Goal: Task Accomplishment & Management: Manage account settings

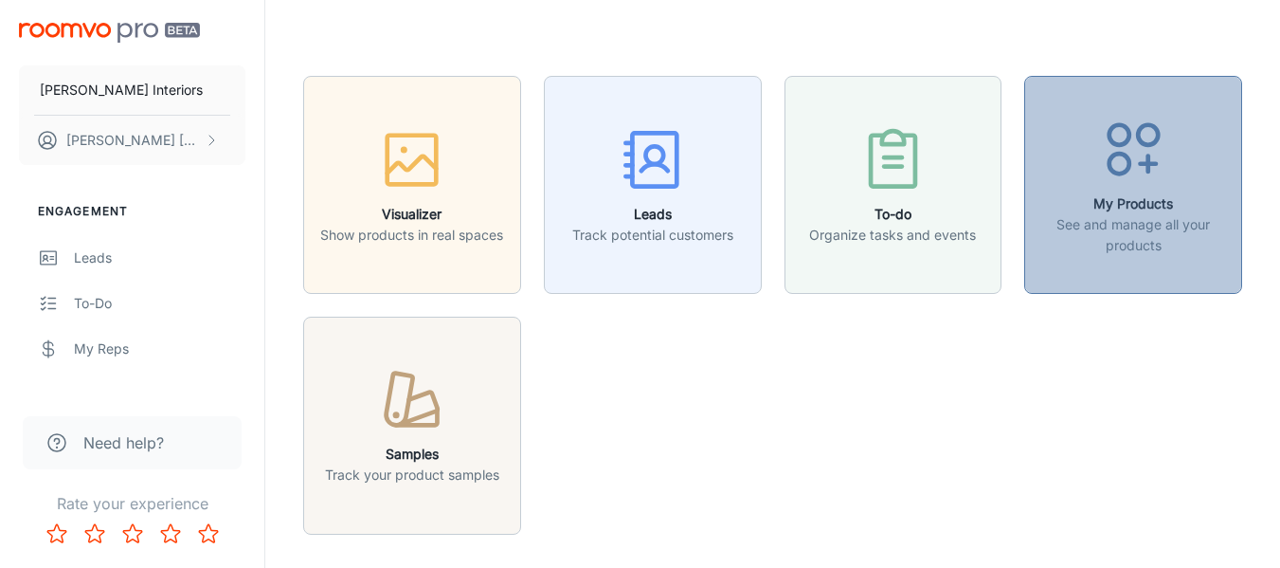
click at [1125, 222] on p "See and manage all your products" at bounding box center [1133, 235] width 193 height 42
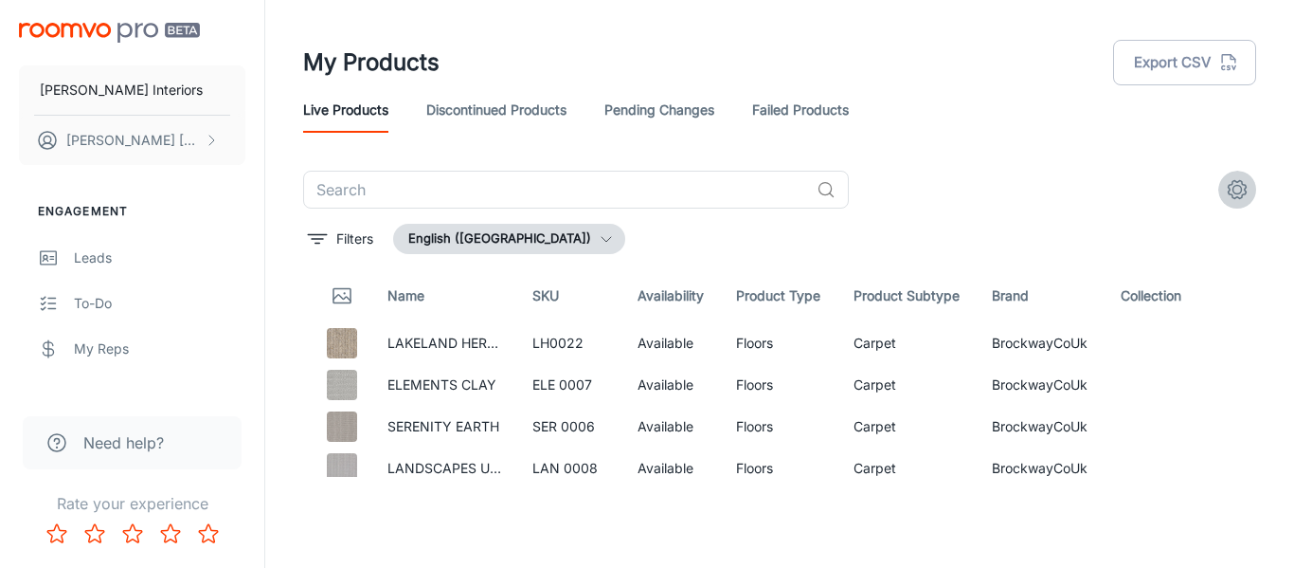
click at [1227, 189] on icon "settings" at bounding box center [1237, 189] width 23 height 23
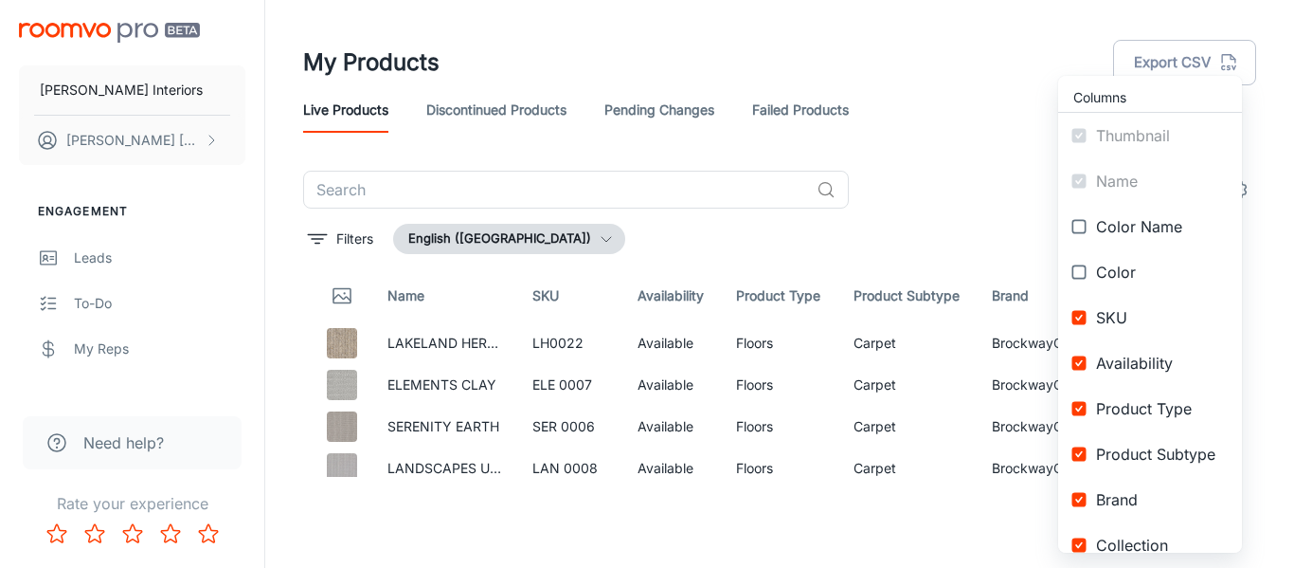
click at [374, 534] on div at bounding box center [647, 284] width 1294 height 568
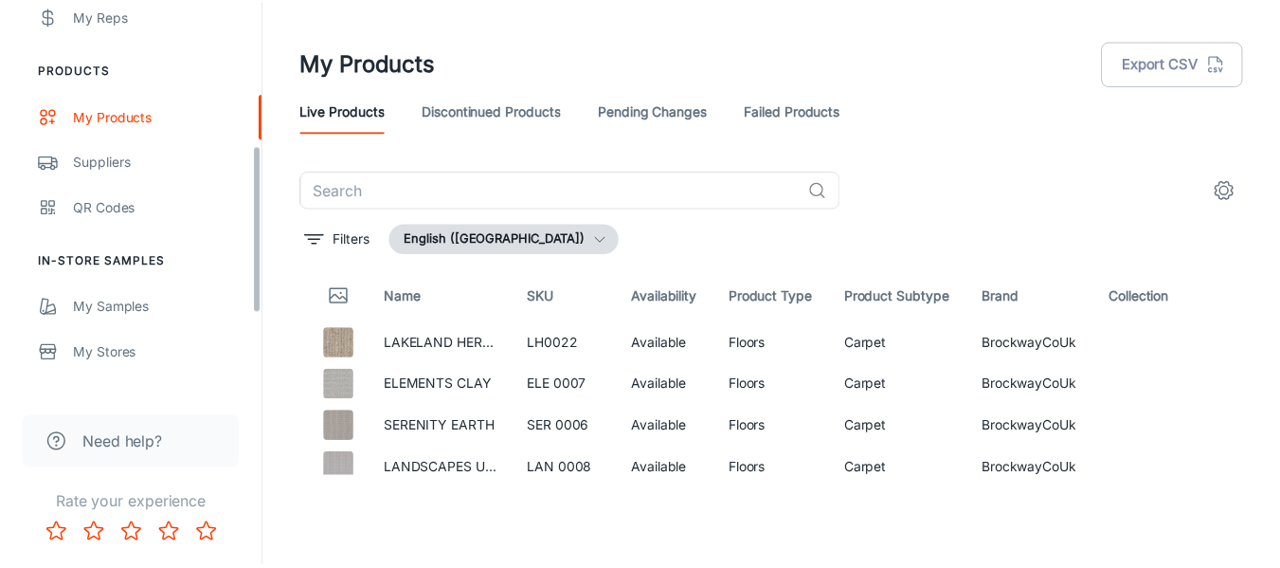
scroll to position [516, 0]
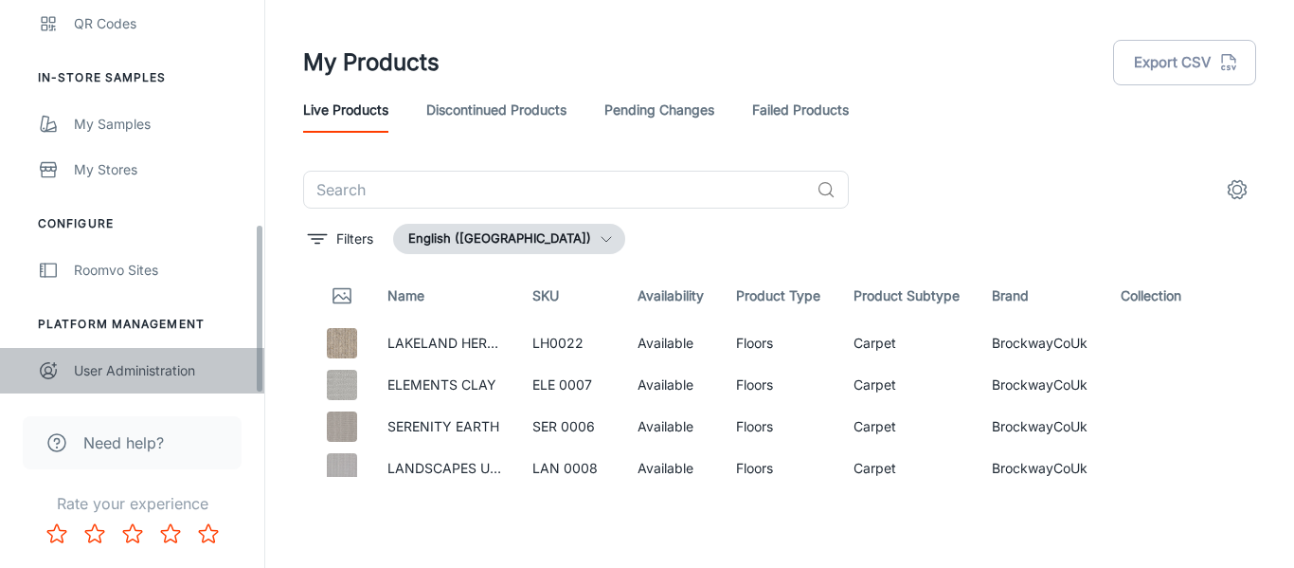
click at [137, 369] on div "User Administration" at bounding box center [160, 370] width 172 height 21
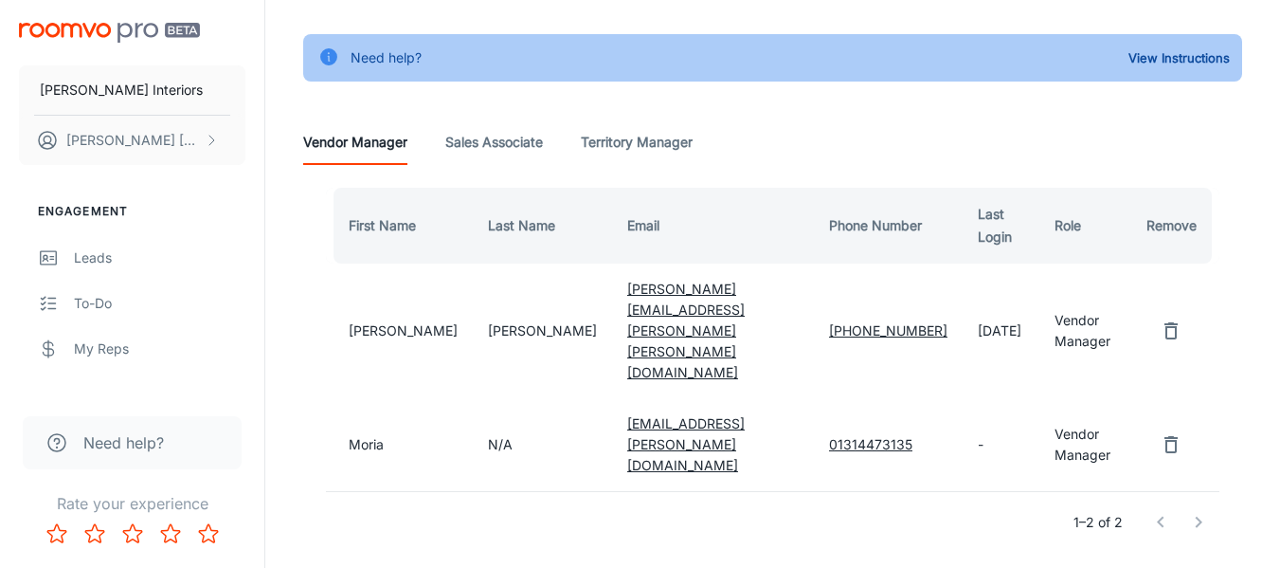
click at [921, 482] on div "First Name Last Name Email Phone Number Last Login Role Remove [PERSON_NAME] [P…" at bounding box center [772, 370] width 939 height 410
click at [1171, 51] on button "View Instructions" at bounding box center [1179, 58] width 111 height 28
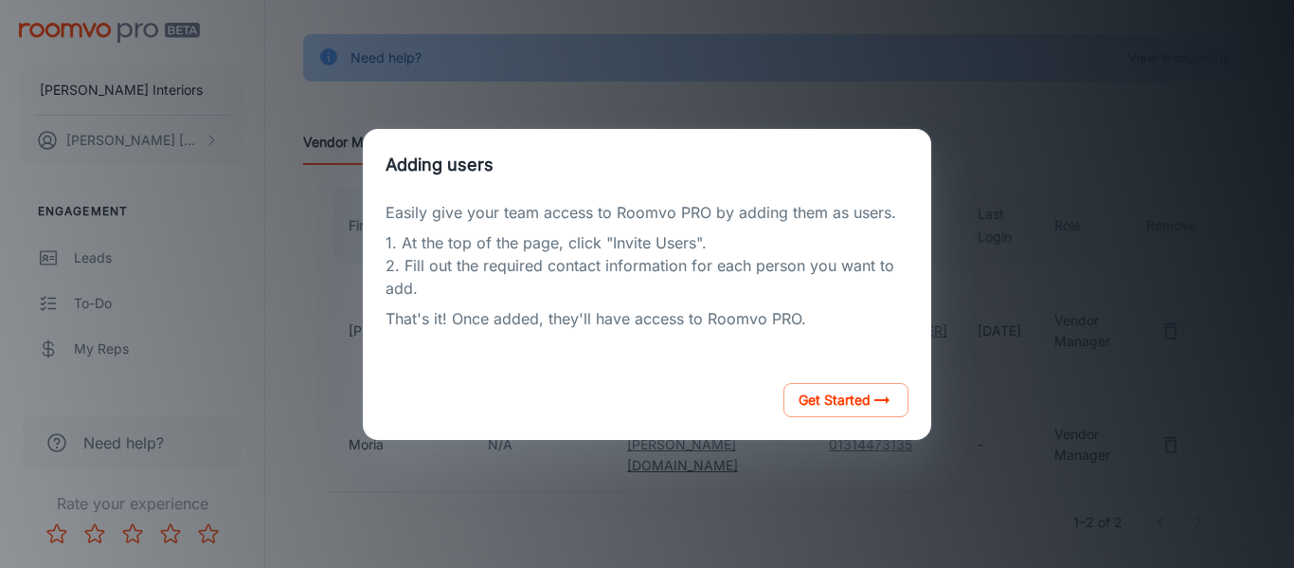
click at [782, 458] on div "Adding users Easily give your team access to Roomvo PRO by adding them as users…" at bounding box center [647, 284] width 1249 height 522
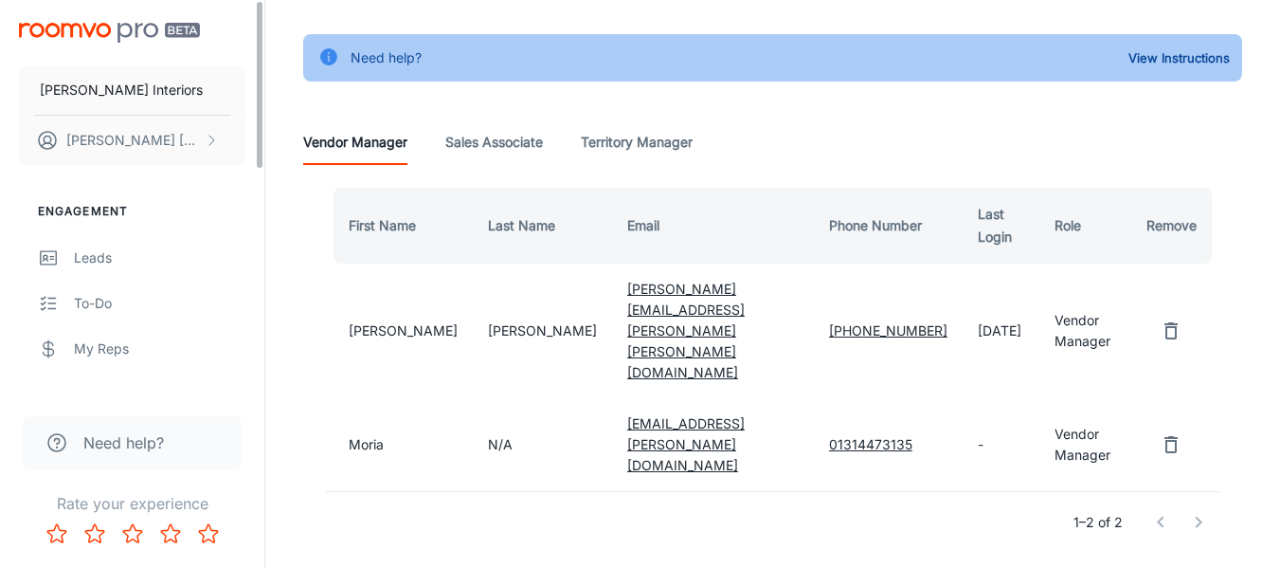
scroll to position [0, 0]
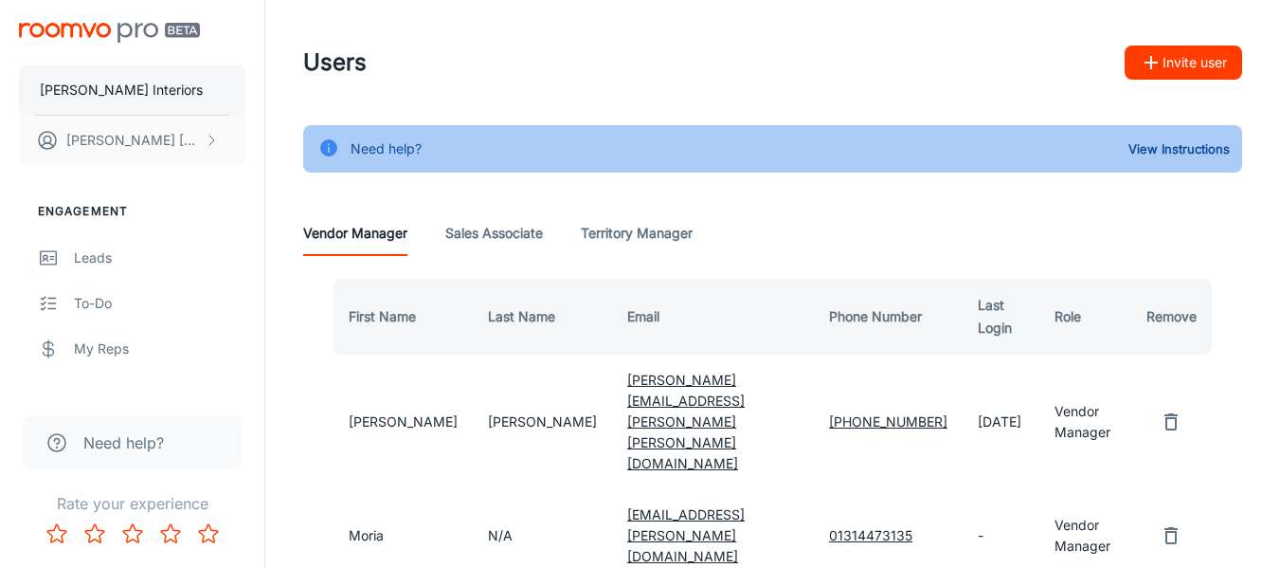
click at [176, 94] on p "[PERSON_NAME] Interiors" at bounding box center [121, 90] width 163 height 21
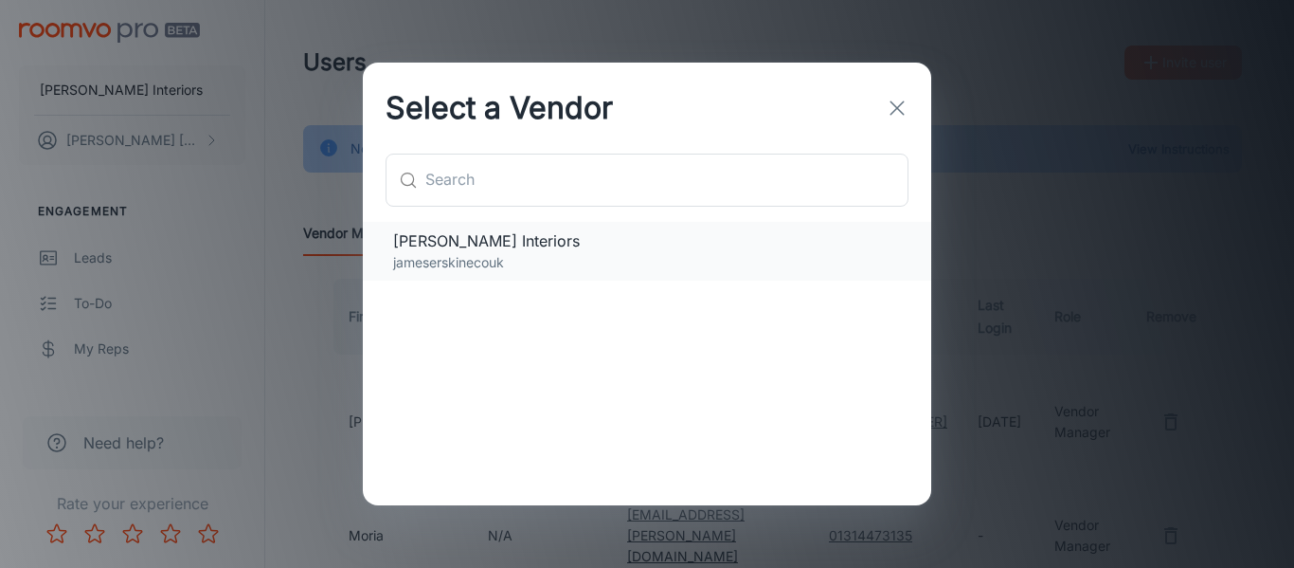
click at [600, 244] on span "[PERSON_NAME] Interiors" at bounding box center [647, 240] width 508 height 23
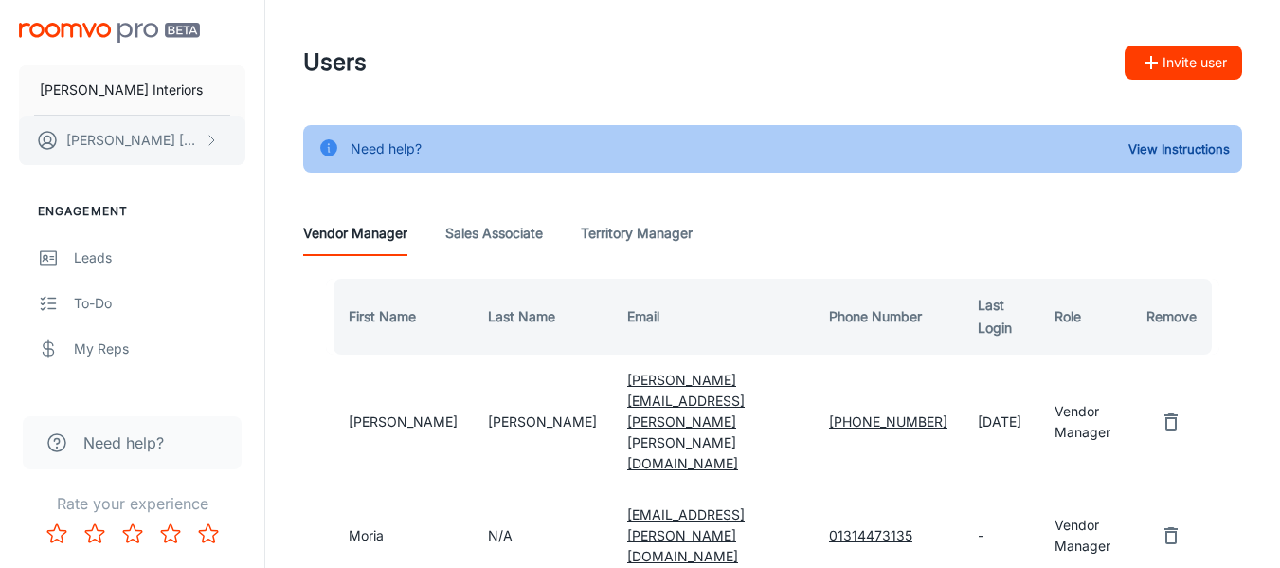
click at [118, 140] on p "[PERSON_NAME]" at bounding box center [133, 140] width 134 height 21
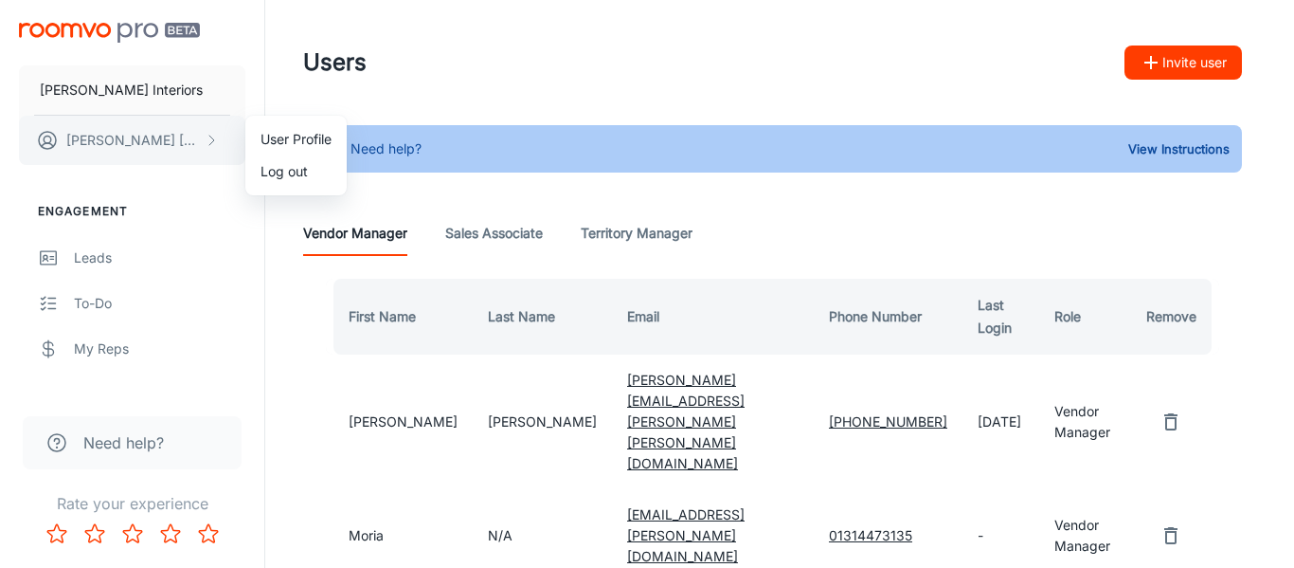
click at [118, 140] on div at bounding box center [647, 284] width 1294 height 568
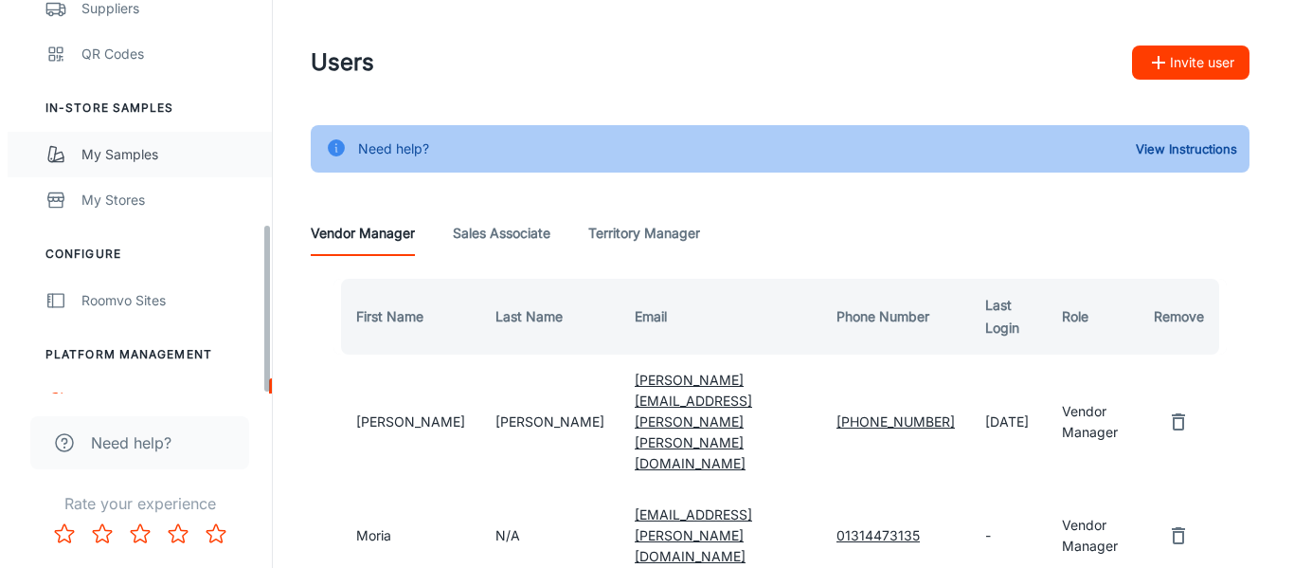
scroll to position [516, 0]
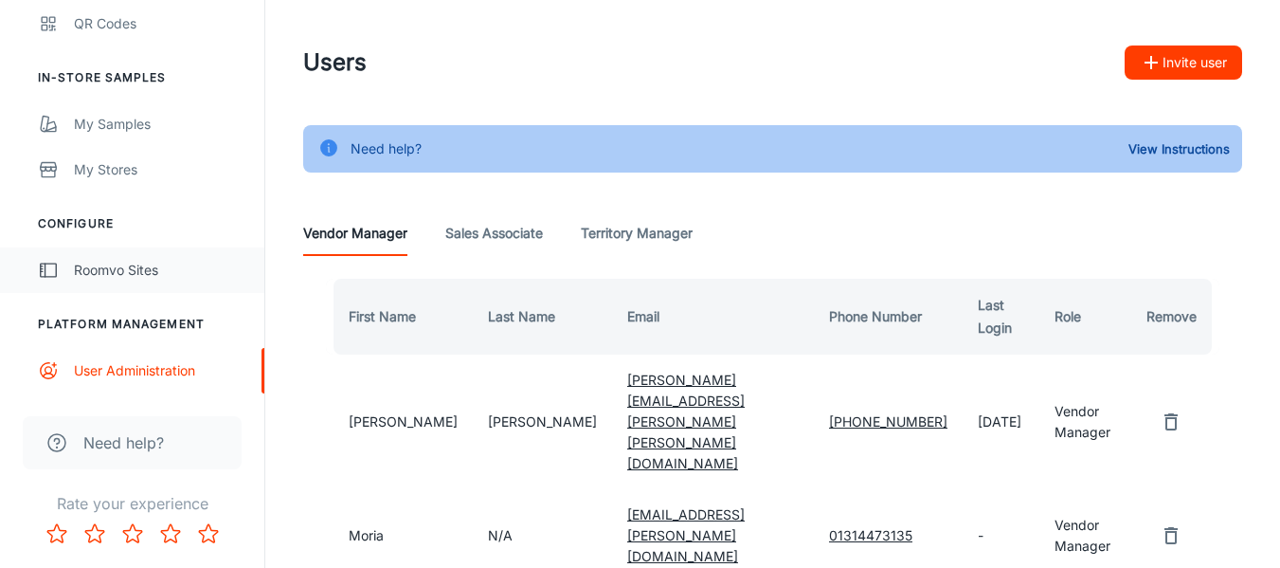
click at [131, 281] on link "Roomvo Sites" at bounding box center [132, 269] width 264 height 45
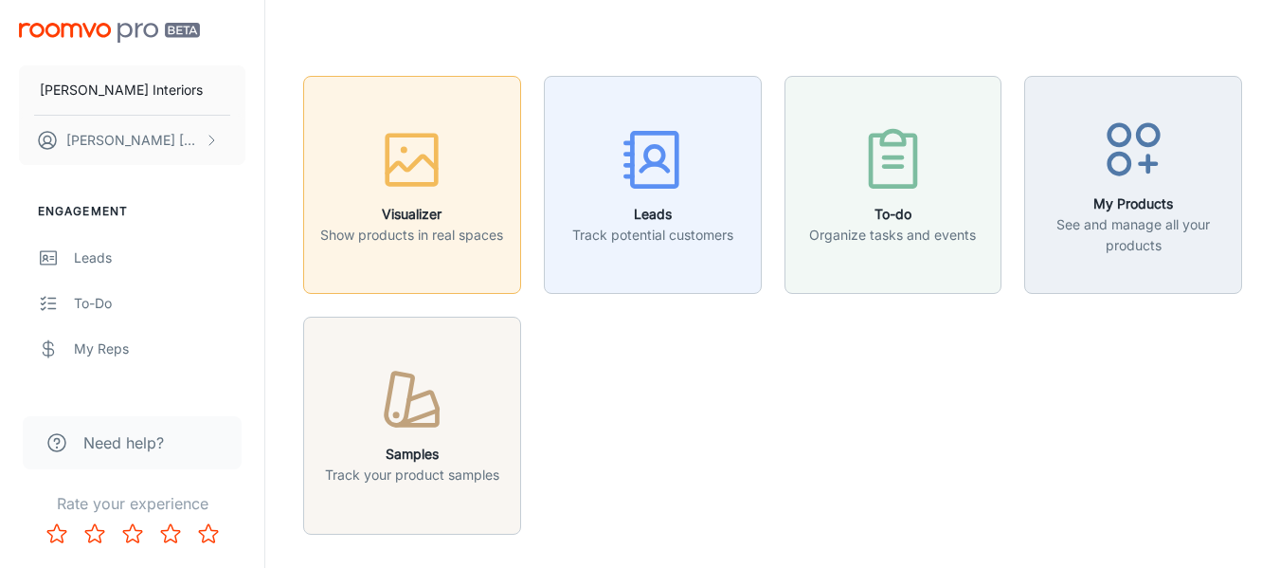
click at [382, 218] on h6 "Visualizer" at bounding box center [411, 214] width 183 height 21
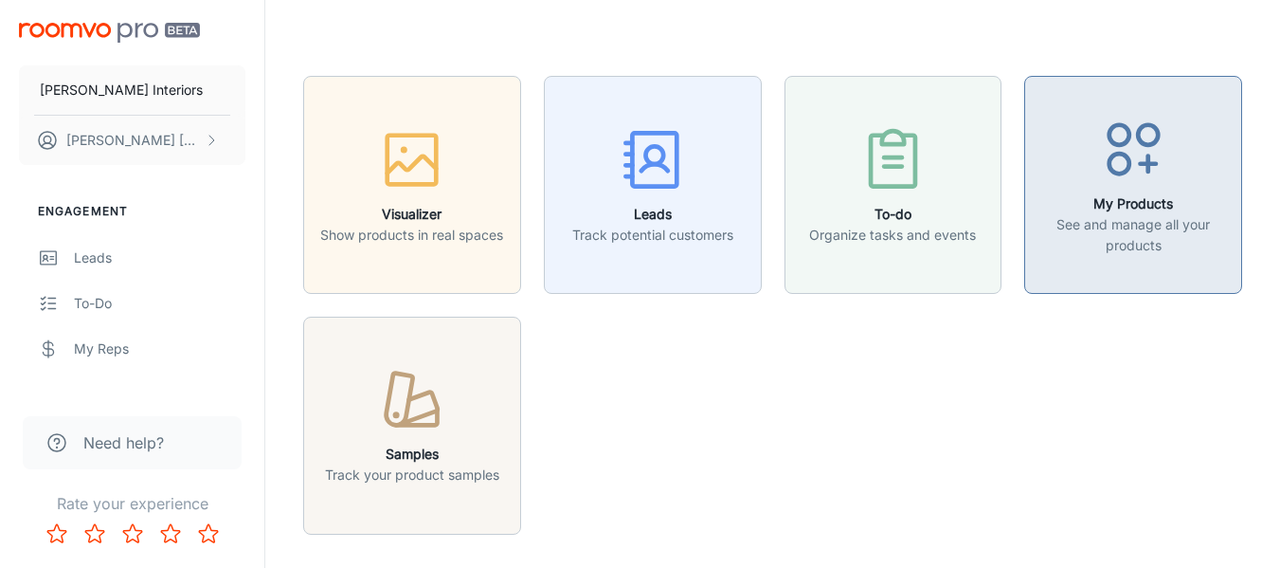
click at [1076, 205] on h6 "My Products" at bounding box center [1133, 203] width 193 height 21
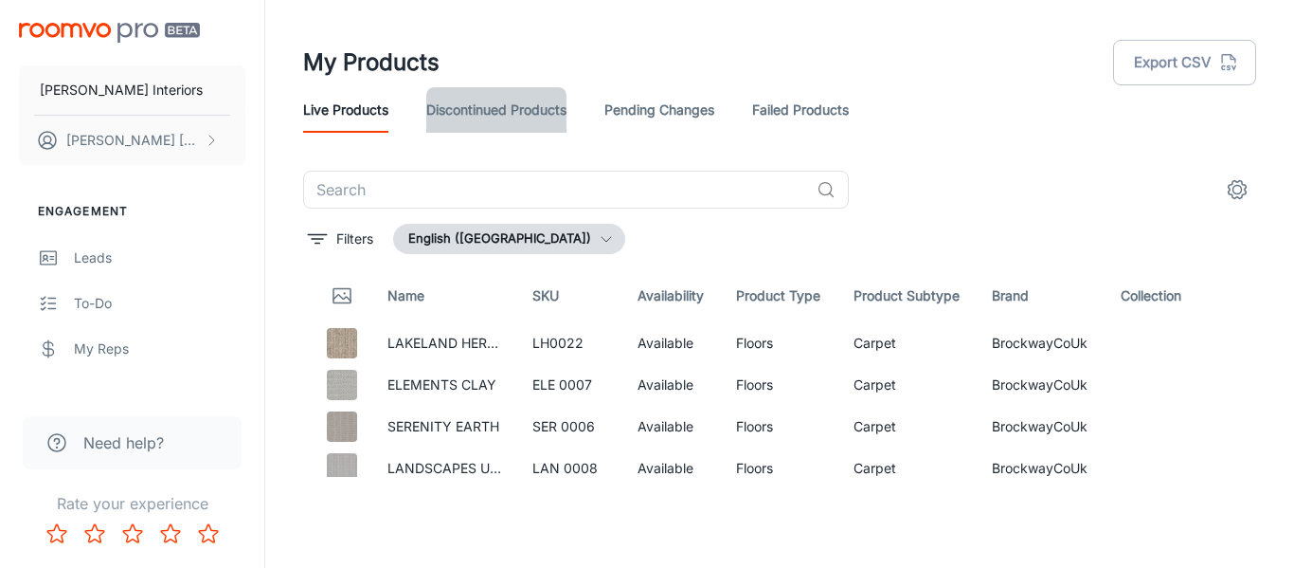
click at [447, 123] on link "Discontinued Products" at bounding box center [496, 109] width 140 height 45
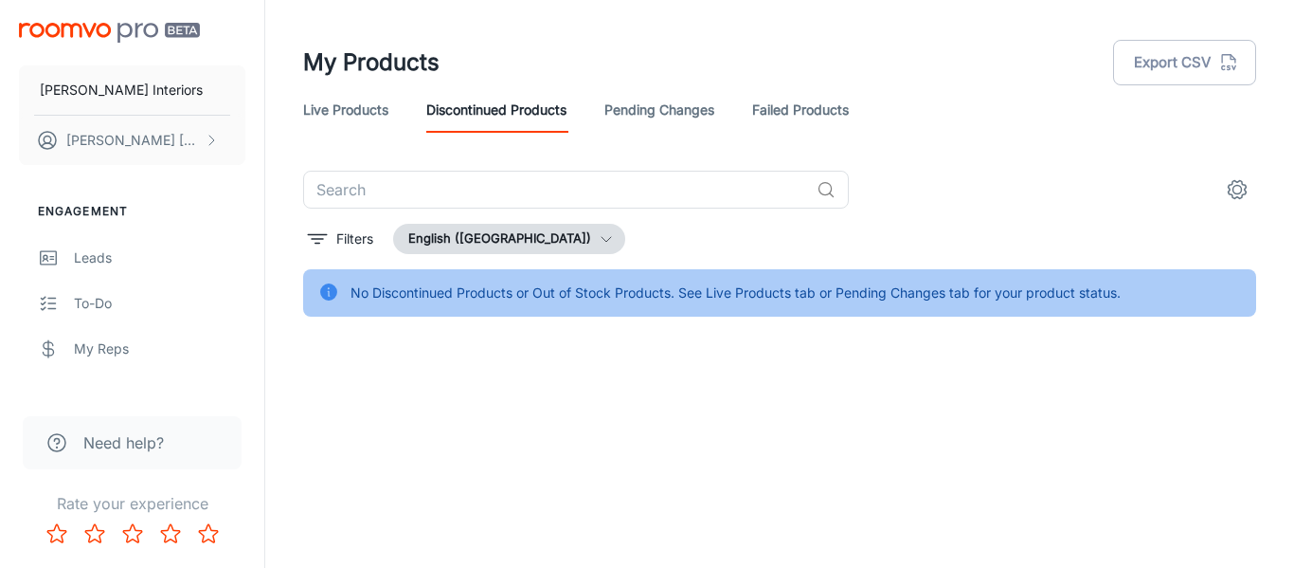
click at [323, 107] on link "Live Products" at bounding box center [345, 109] width 85 height 45
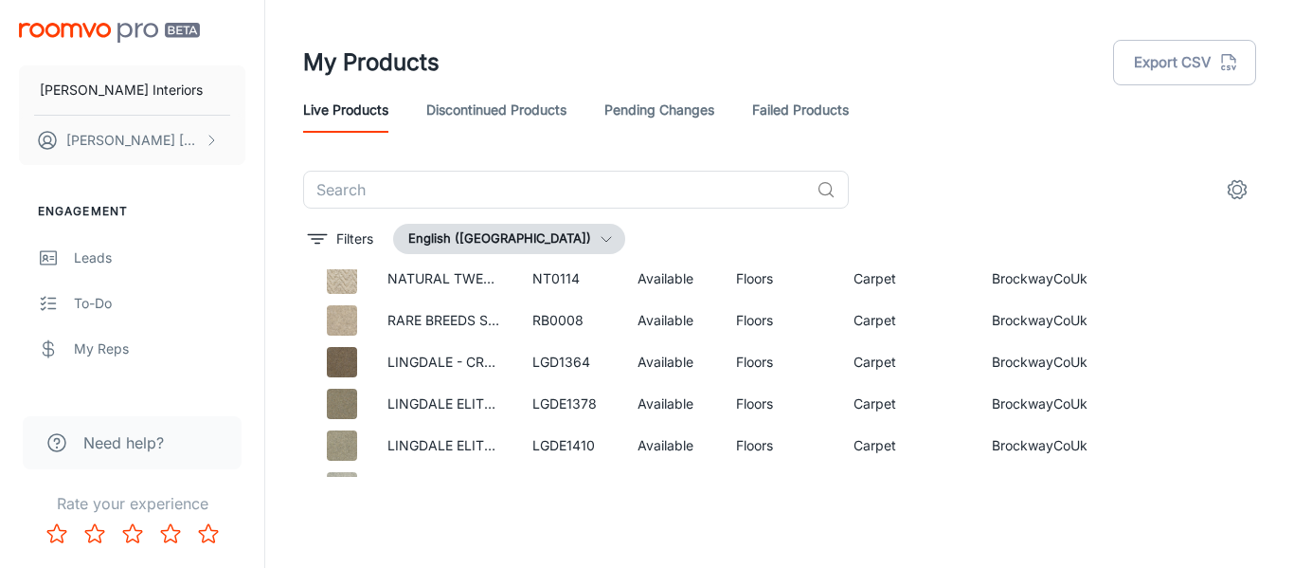
scroll to position [1100, 0]
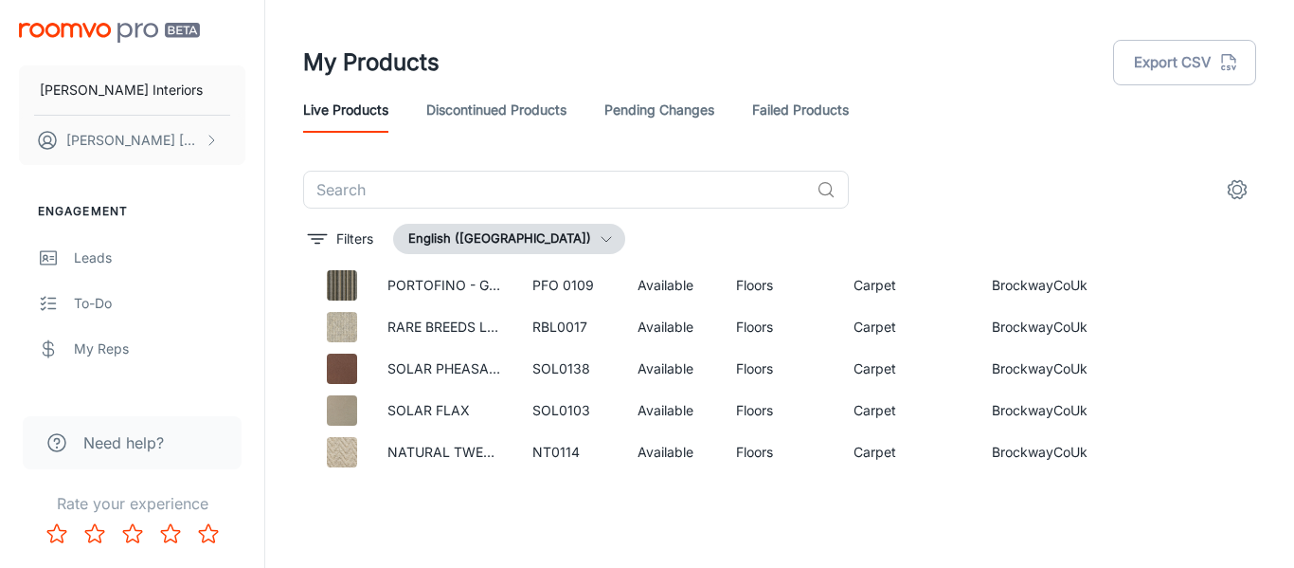
click at [523, 234] on button "English ([GEOGRAPHIC_DATA])" at bounding box center [509, 239] width 232 height 30
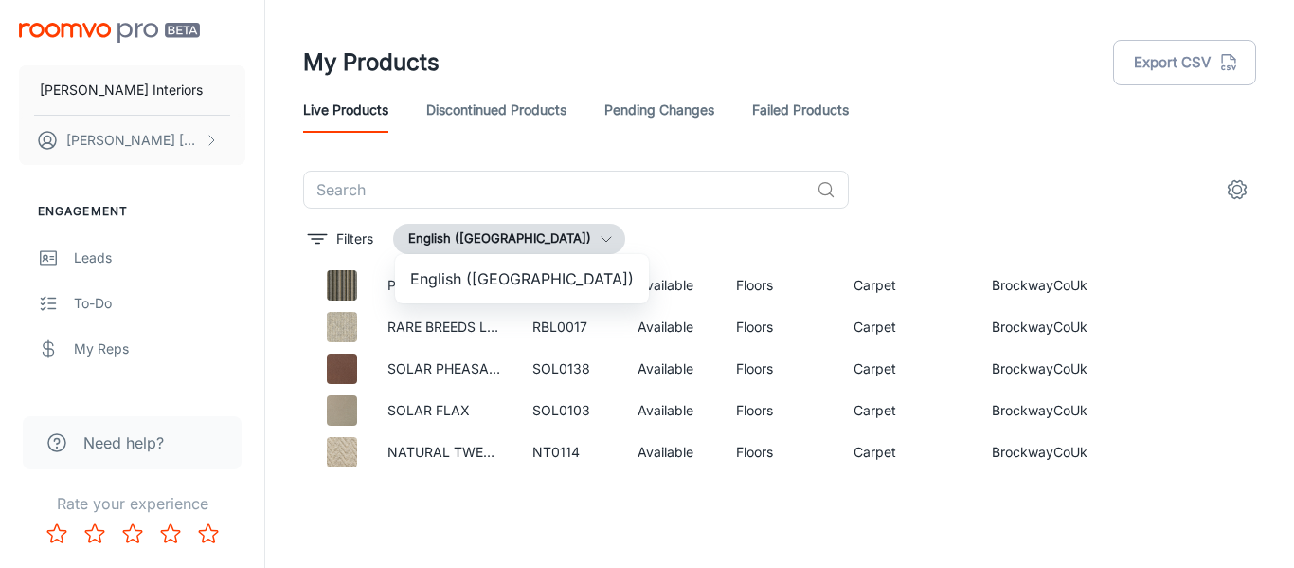
click at [523, 234] on div at bounding box center [647, 284] width 1294 height 568
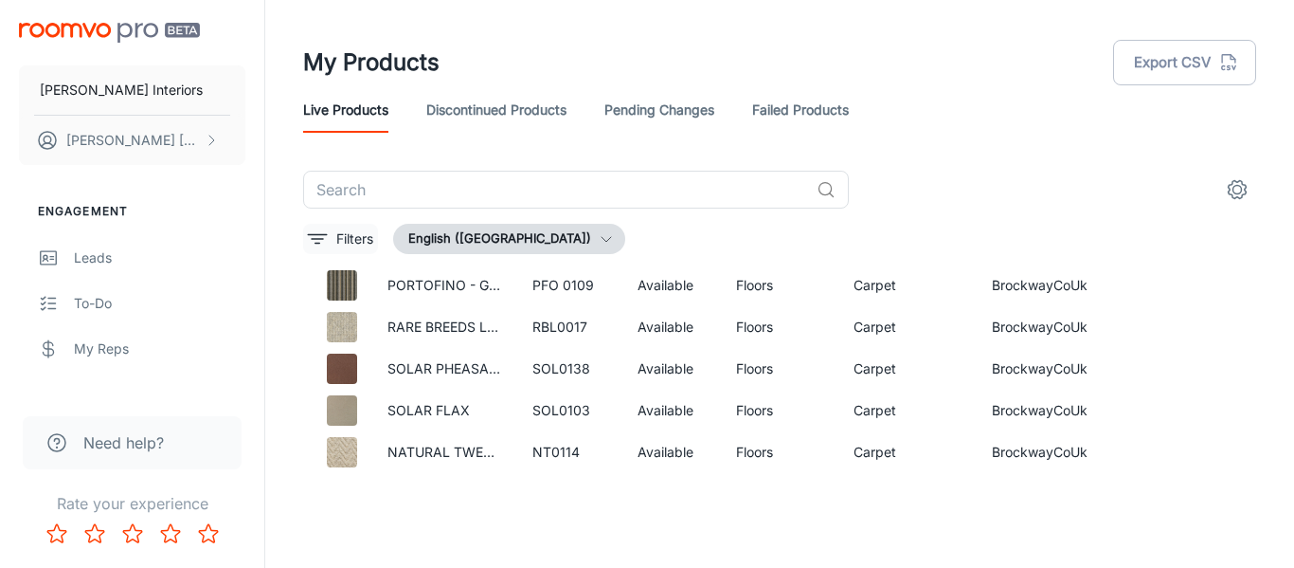
click at [346, 234] on p "Filters" at bounding box center [354, 238] width 37 height 21
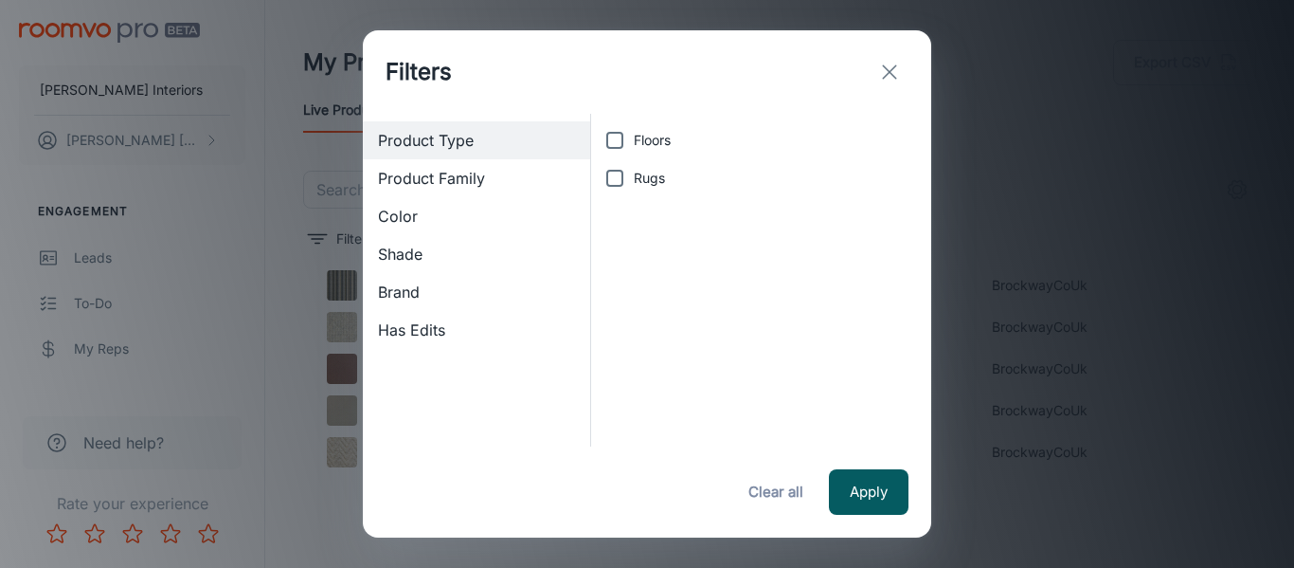
click at [780, 490] on button "Clear all" at bounding box center [776, 491] width 76 height 45
click at [889, 68] on icon "exit" at bounding box center [889, 72] width 23 height 23
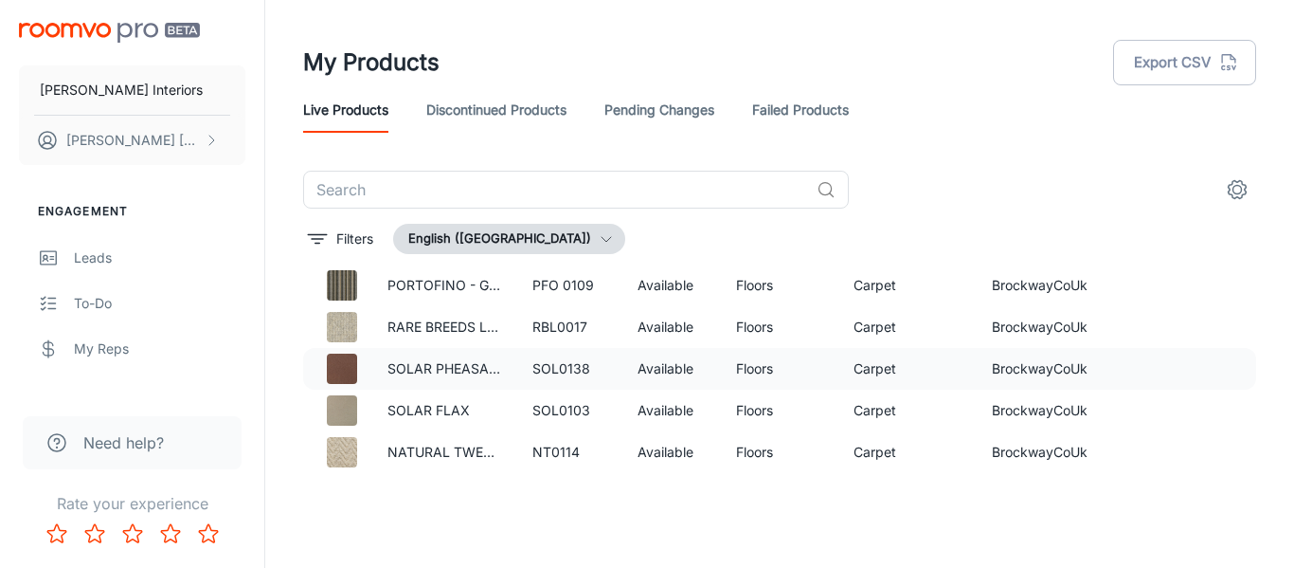
click at [695, 359] on td "Available" at bounding box center [672, 369] width 99 height 42
click at [1231, 194] on icon "settings" at bounding box center [1238, 190] width 18 height 18
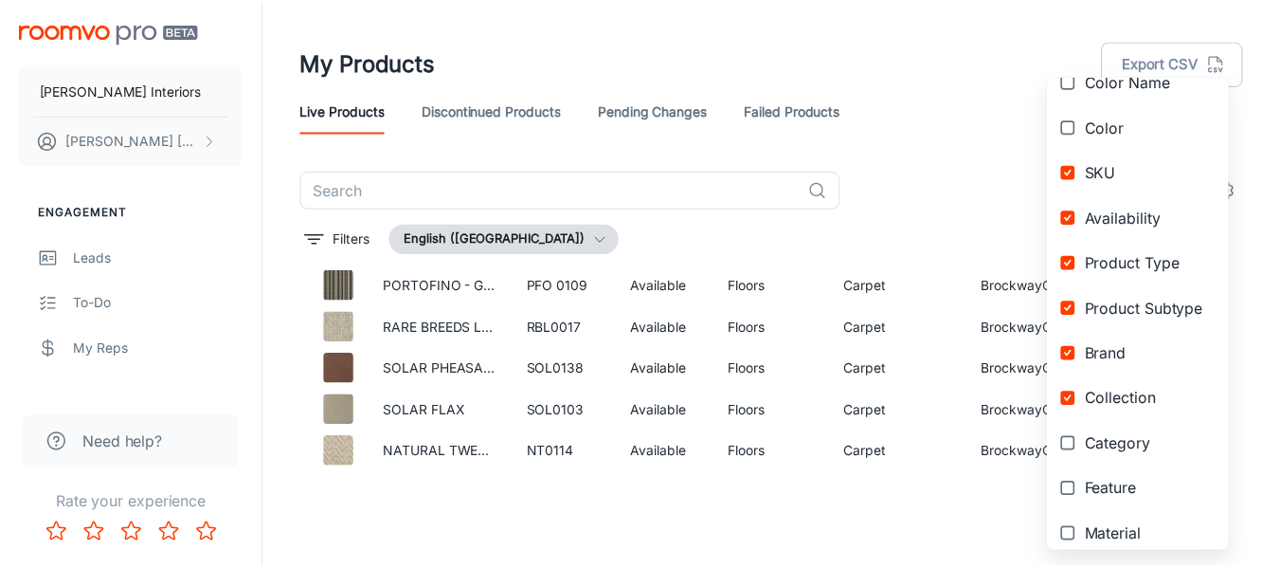
scroll to position [0, 0]
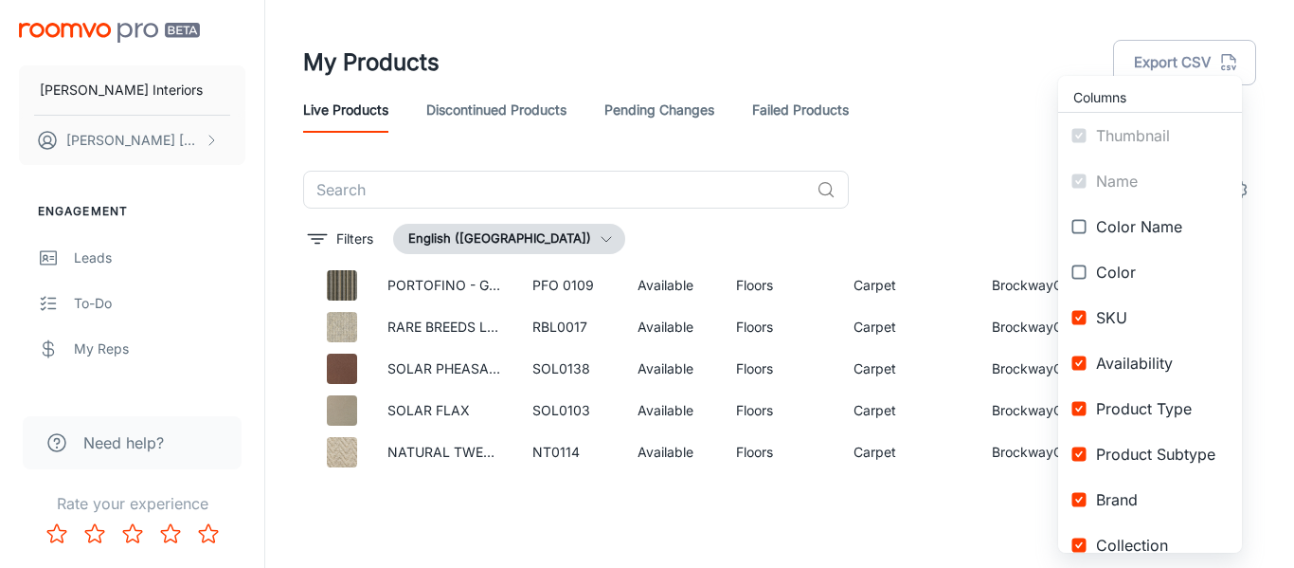
click at [1080, 317] on input "checkbox" at bounding box center [1079, 317] width 34 height 34
checkbox input "false"
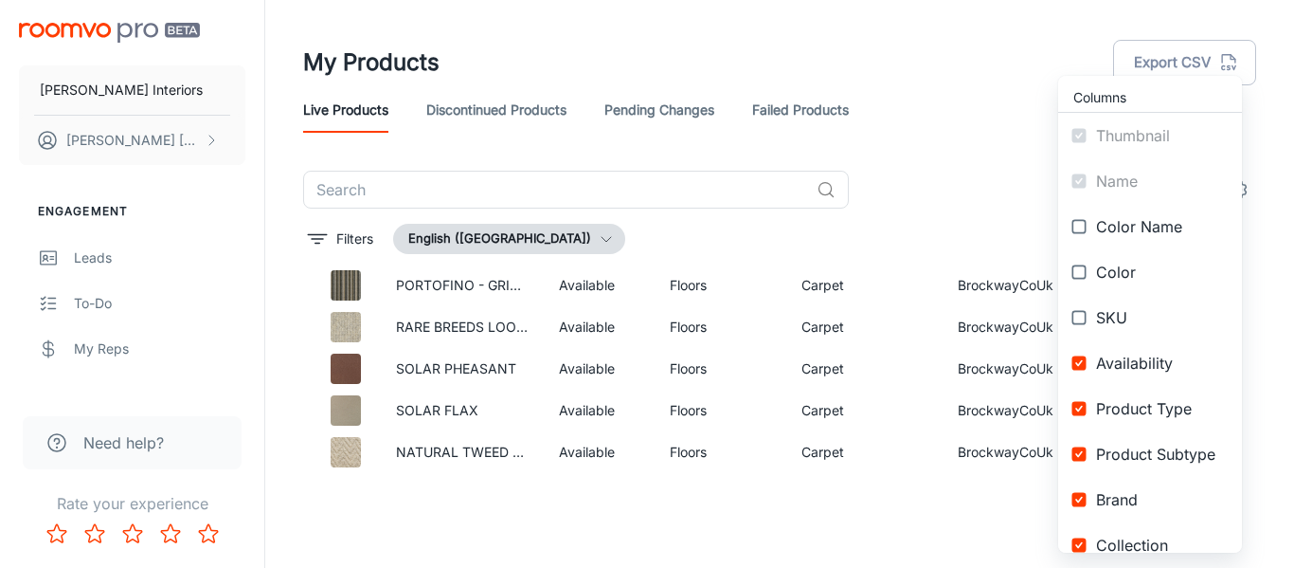
click at [1024, 203] on div at bounding box center [647, 284] width 1294 height 568
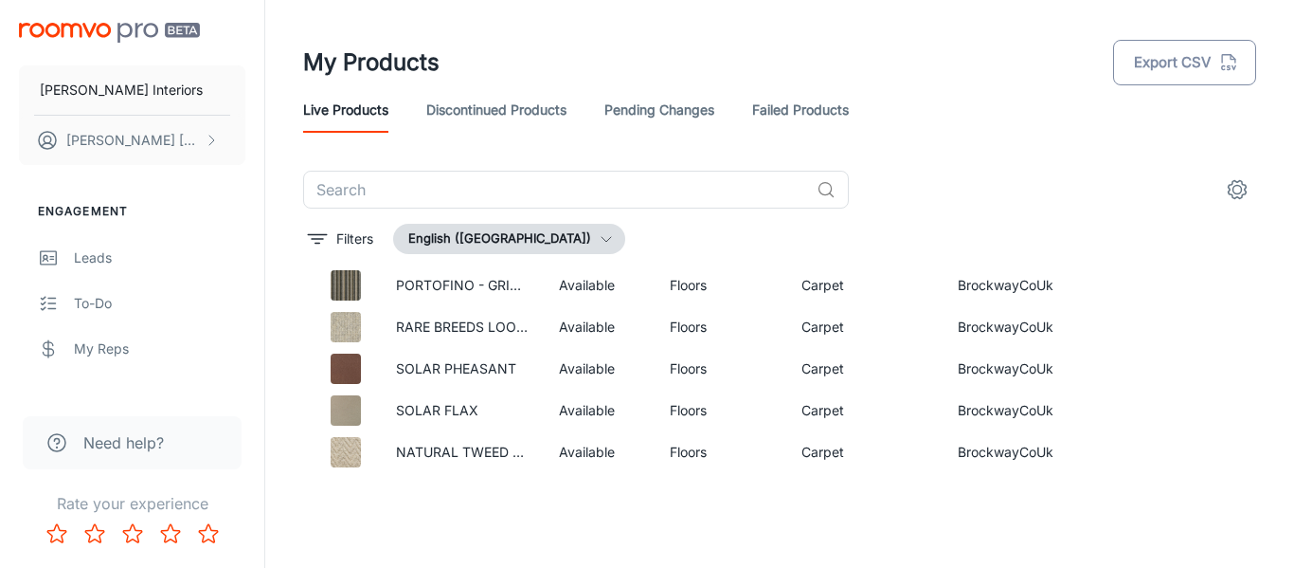
click at [1159, 63] on button "Export CSV" at bounding box center [1184, 62] width 143 height 45
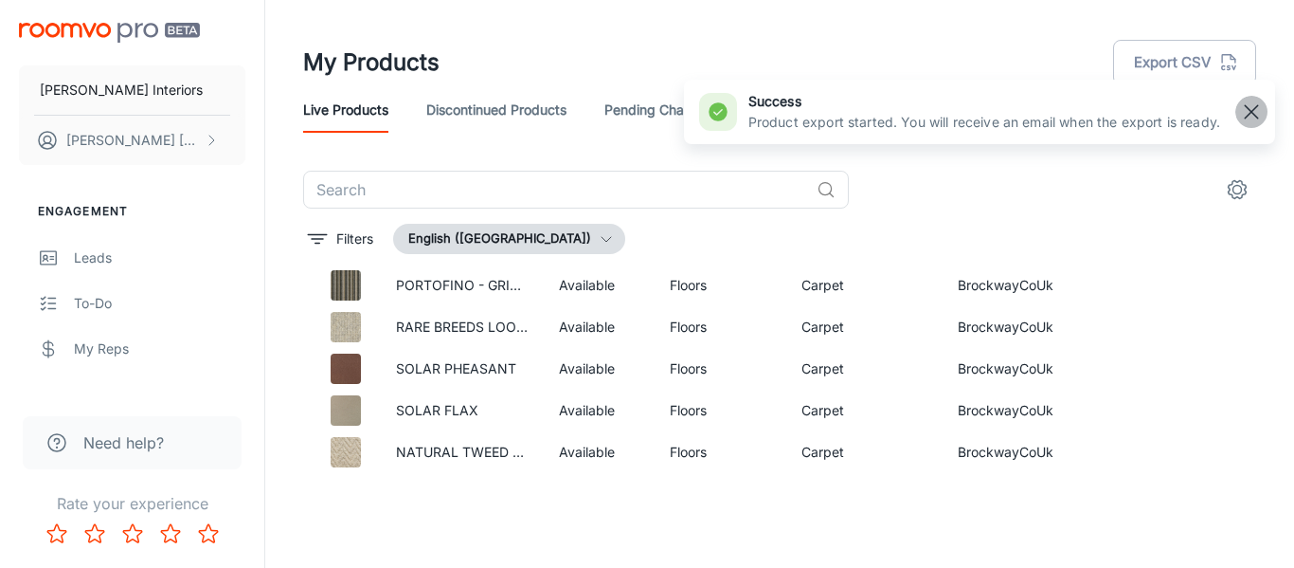
click at [1255, 104] on rect "button" at bounding box center [1251, 111] width 23 height 23
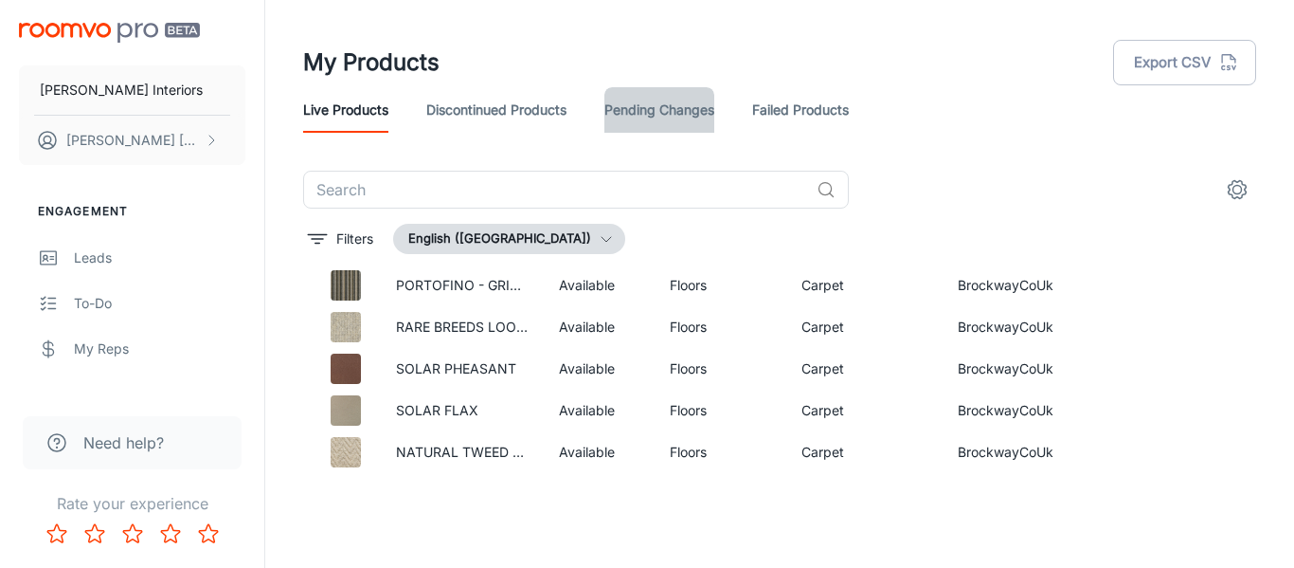
click at [679, 111] on link "Pending Changes" at bounding box center [660, 109] width 110 height 45
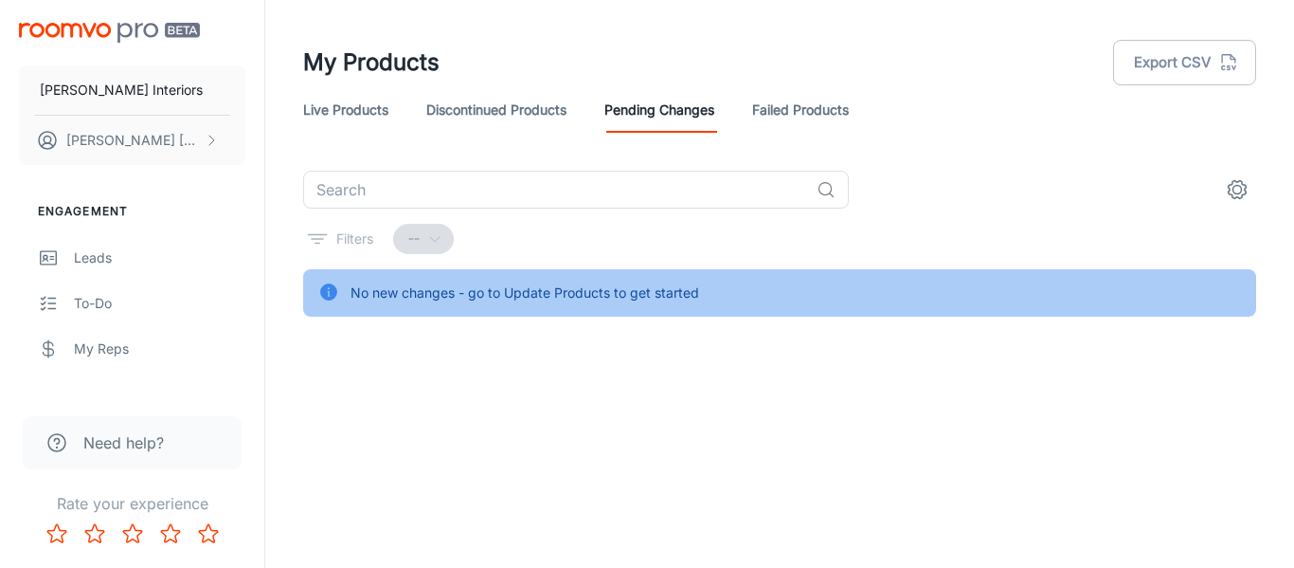
click at [429, 299] on div "No new changes - go to Update Products to get started" at bounding box center [525, 293] width 349 height 36
click at [480, 99] on link "Discontinued Products" at bounding box center [496, 109] width 140 height 45
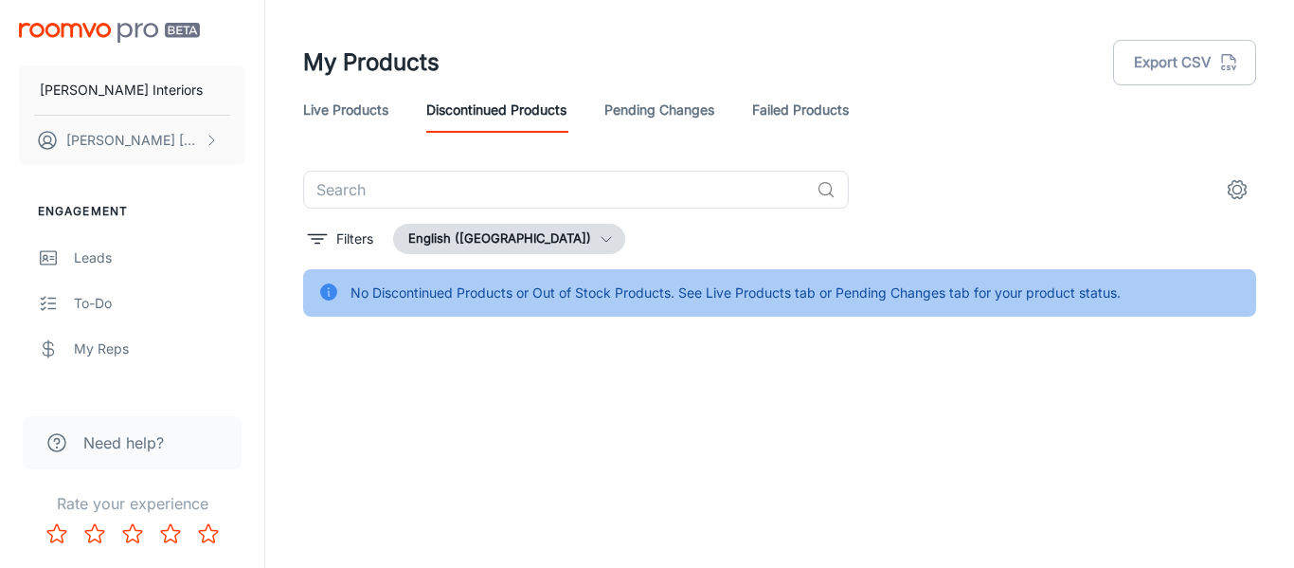
click at [765, 103] on link "Failed Products" at bounding box center [800, 109] width 97 height 45
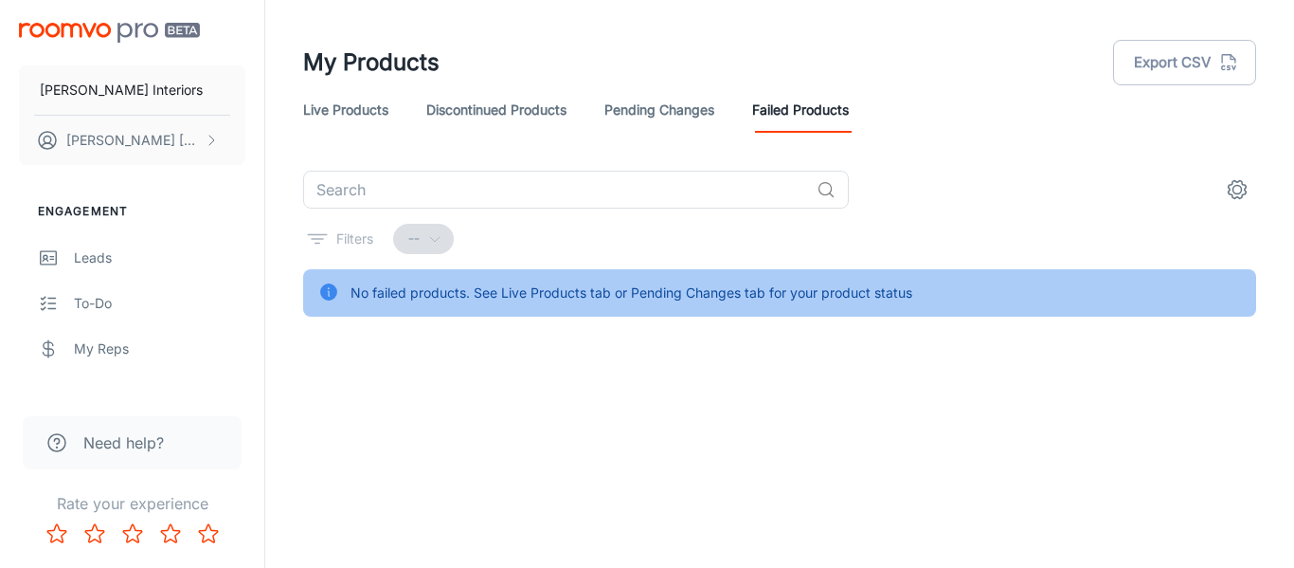
click at [450, 115] on link "Discontinued Products" at bounding box center [496, 109] width 140 height 45
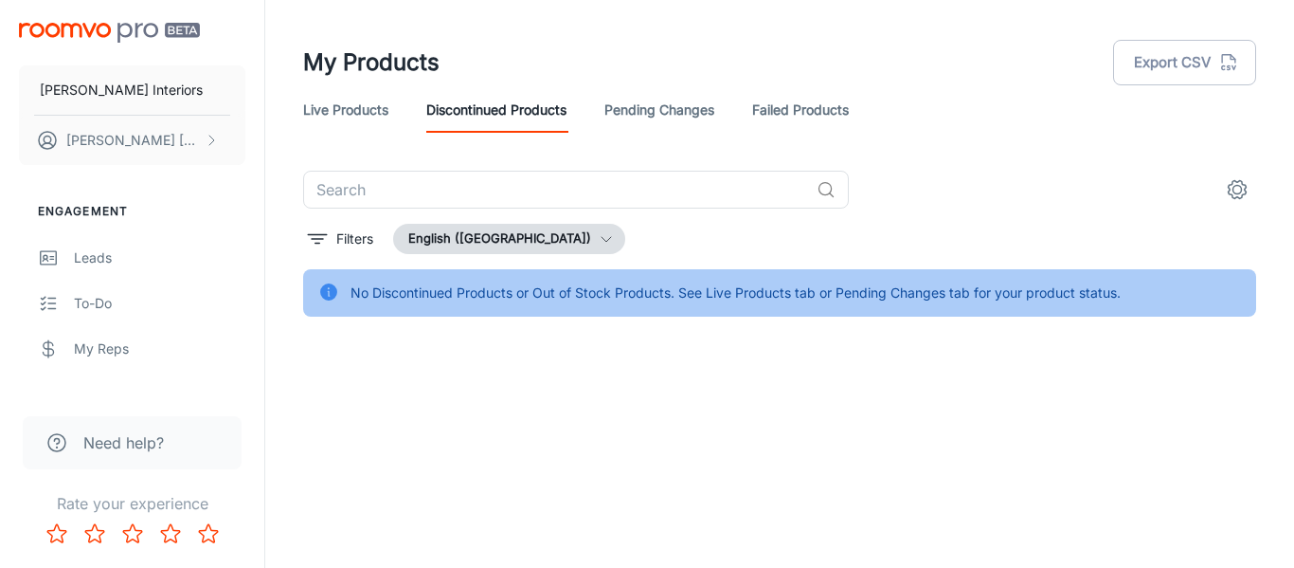
click at [371, 113] on link "Live Products" at bounding box center [345, 109] width 85 height 45
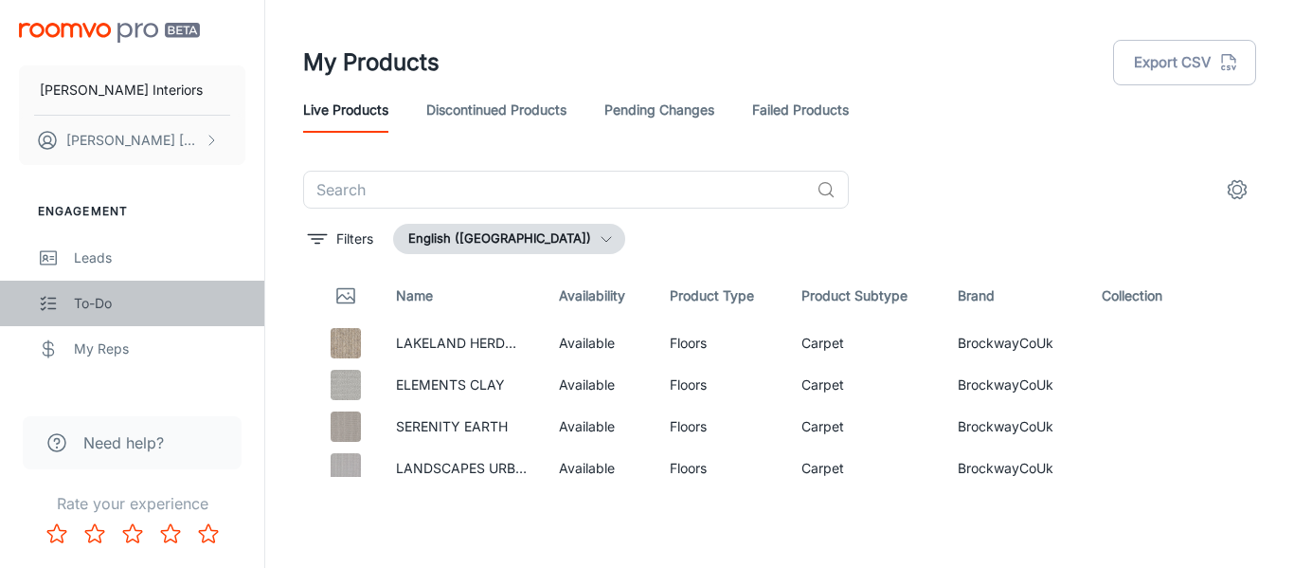
click at [95, 306] on div "To-do" at bounding box center [160, 303] width 172 height 21
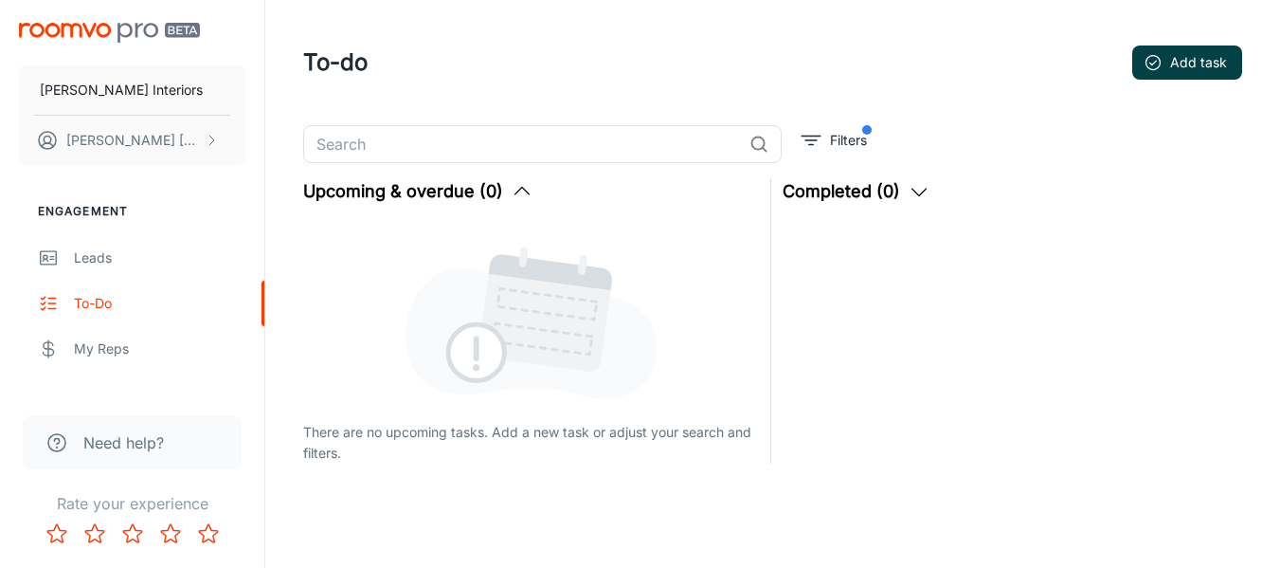
click at [1167, 69] on button "Add task" at bounding box center [1187, 62] width 110 height 34
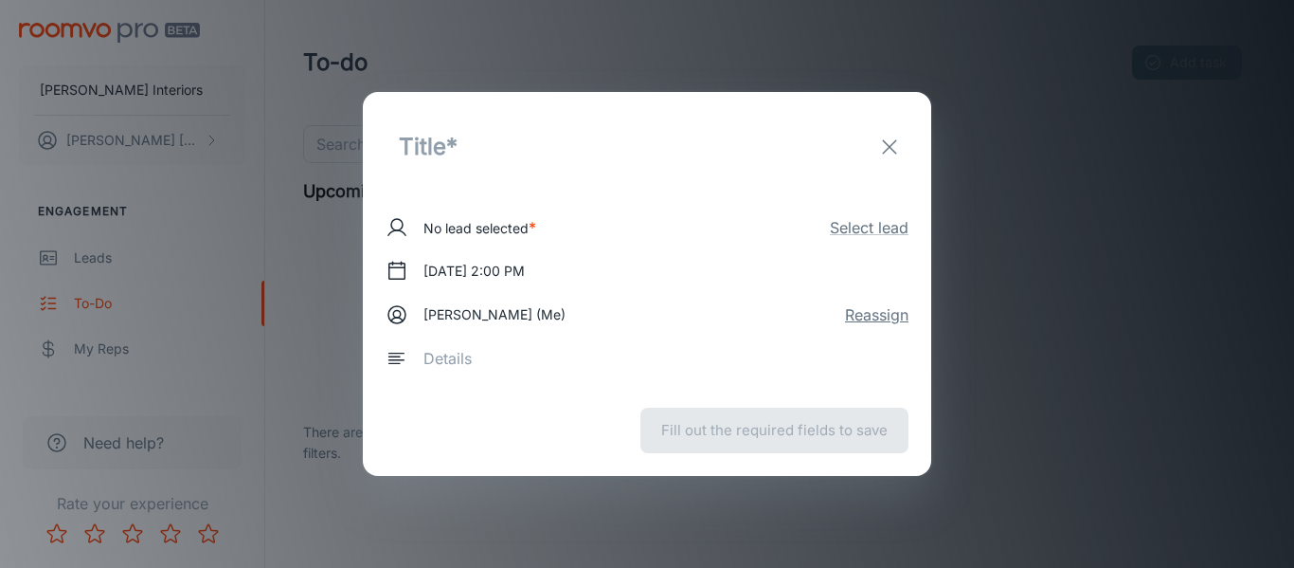
click at [871, 322] on button "Reassign" at bounding box center [876, 314] width 63 height 23
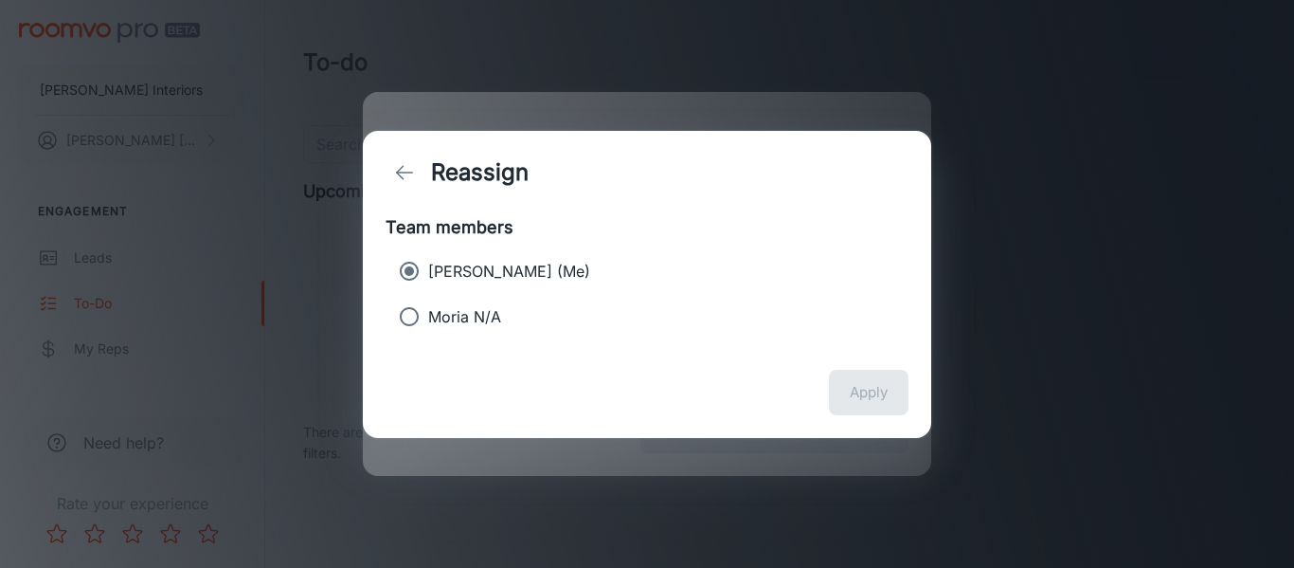
click at [461, 316] on p "Moria N/A" at bounding box center [464, 316] width 73 height 23
click at [428, 316] on input "Moria N/A" at bounding box center [409, 317] width 38 height 38
radio input "true"
radio input "false"
click at [843, 387] on button "Apply" at bounding box center [869, 392] width 80 height 45
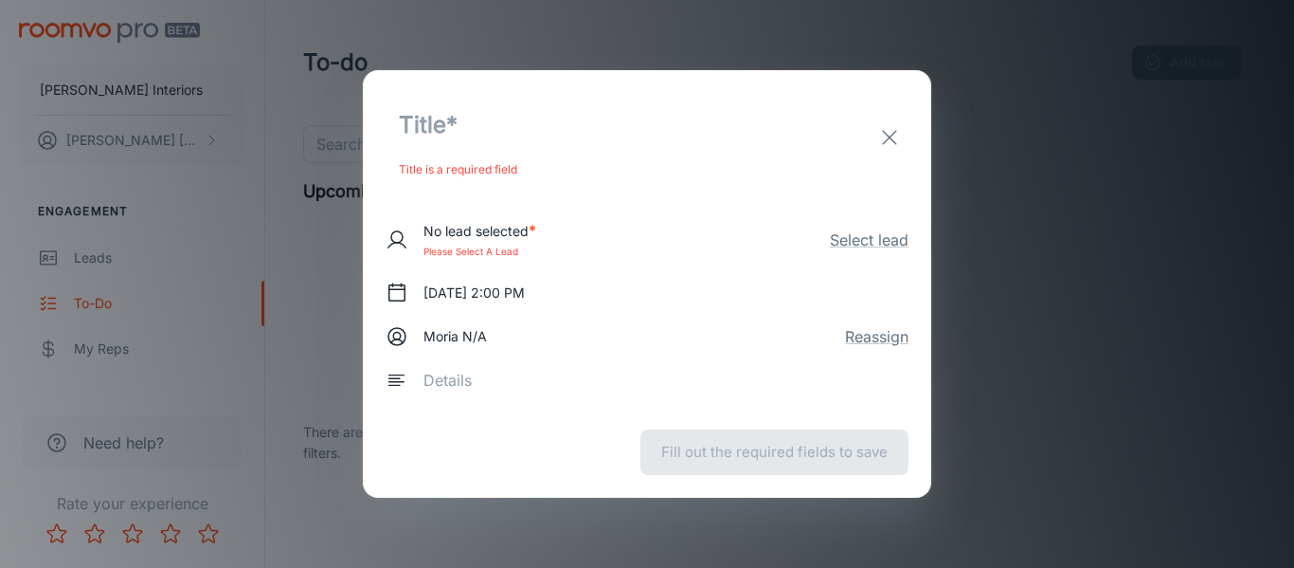
click at [492, 254] on span "Please select a lead" at bounding box center [480, 251] width 113 height 19
click at [862, 241] on button "Select lead" at bounding box center [869, 239] width 79 height 23
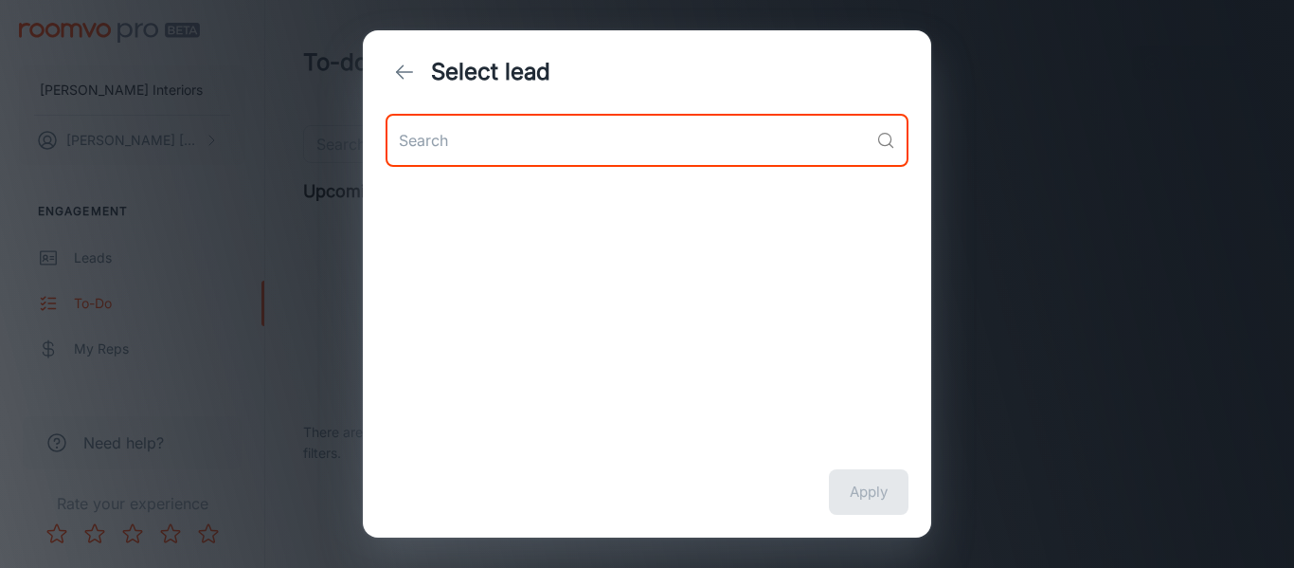
click at [423, 147] on input "text" at bounding box center [627, 140] width 483 height 53
type input "no"
click at [404, 72] on line "back" at bounding box center [405, 72] width 16 height 0
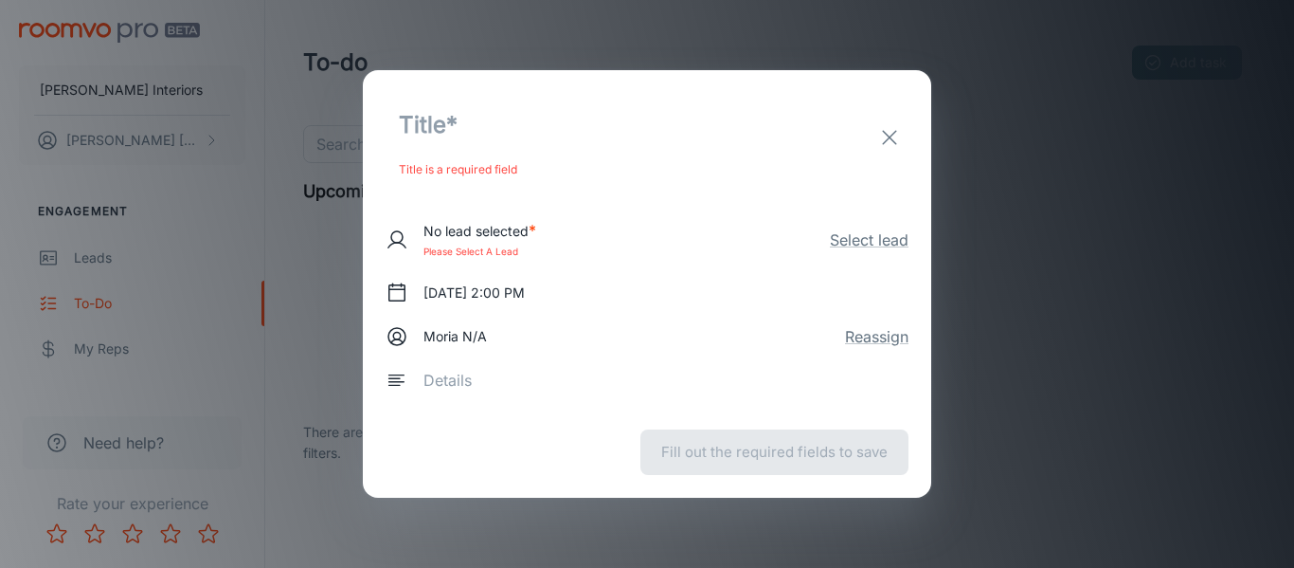
click at [885, 141] on line "exit" at bounding box center [889, 137] width 13 height 13
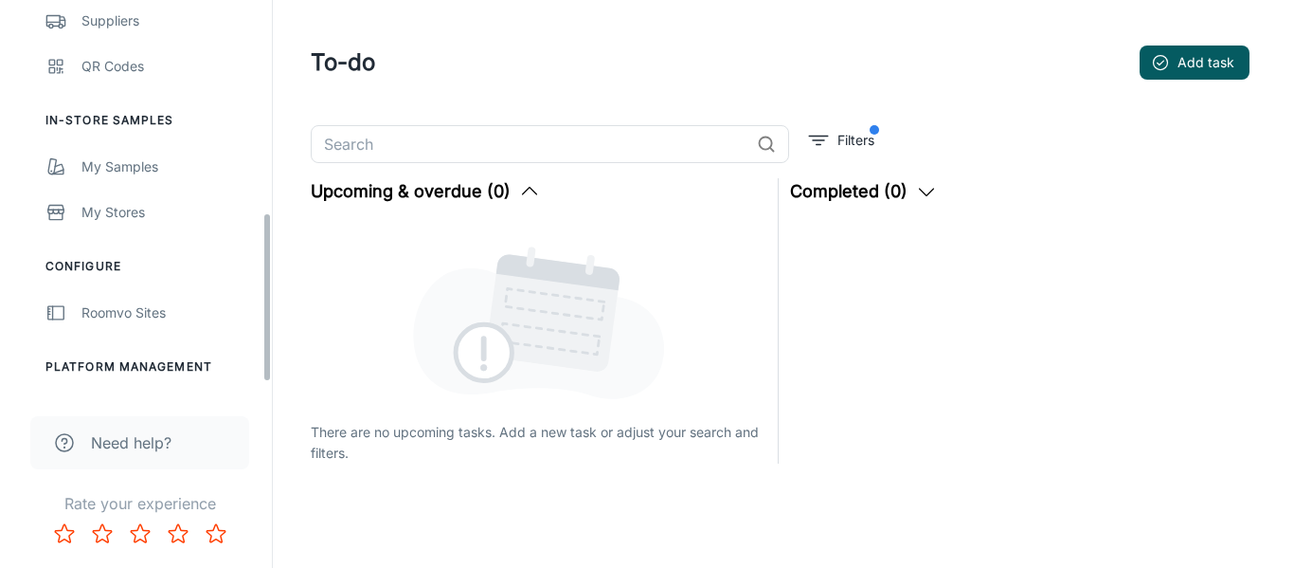
scroll to position [516, 0]
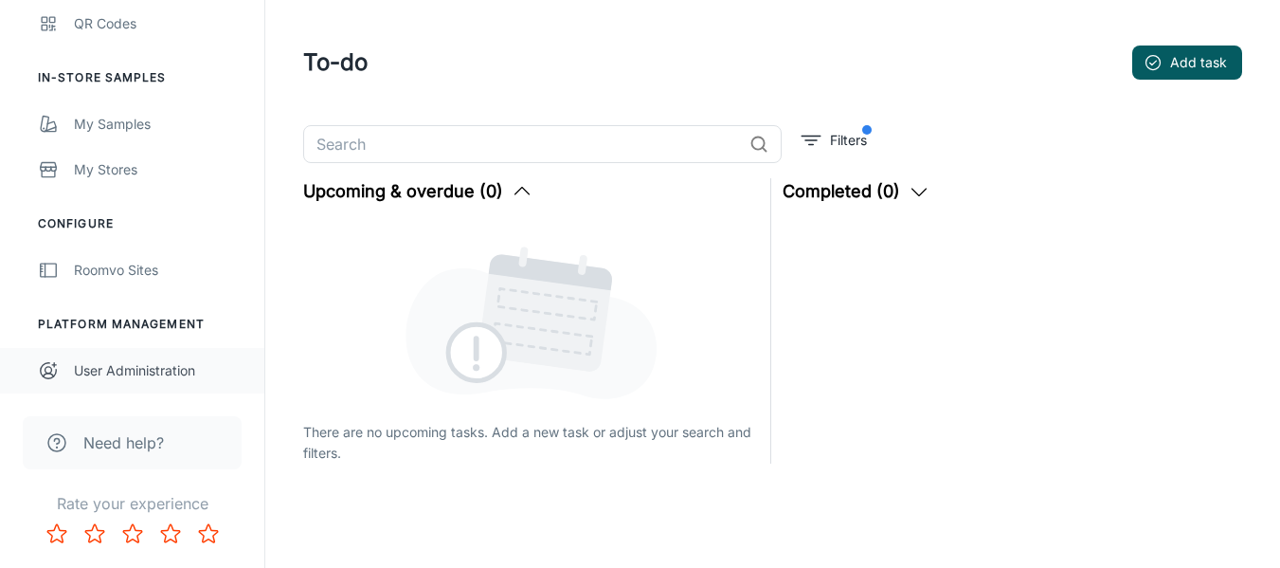
click at [148, 376] on div "User Administration" at bounding box center [160, 370] width 172 height 21
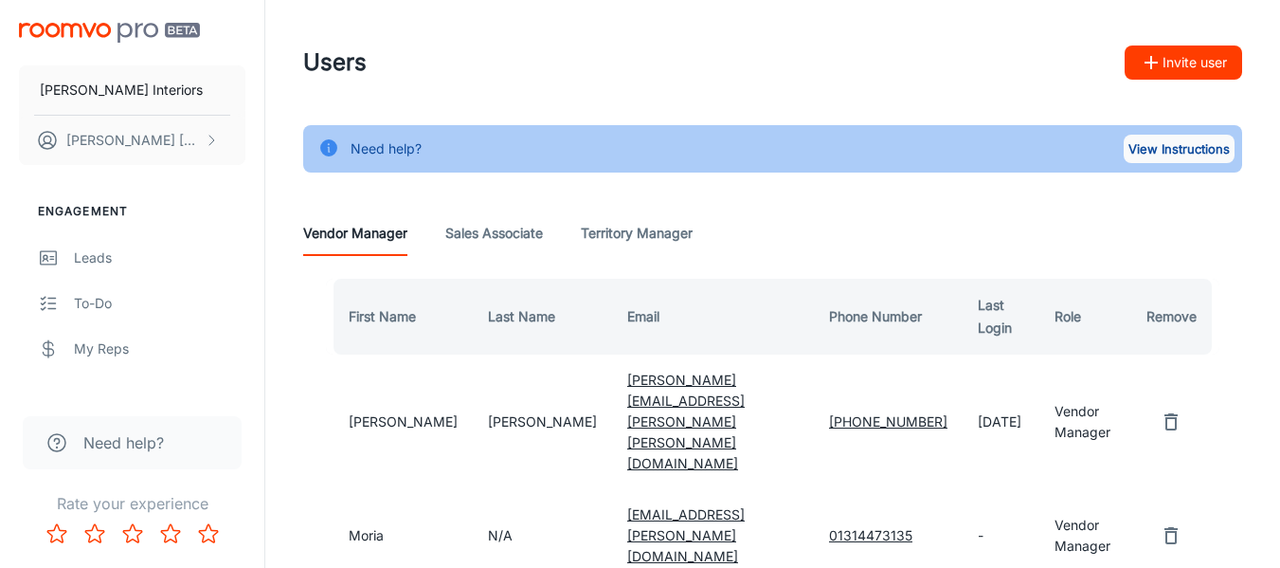
click at [1184, 149] on button "View Instructions" at bounding box center [1179, 149] width 111 height 28
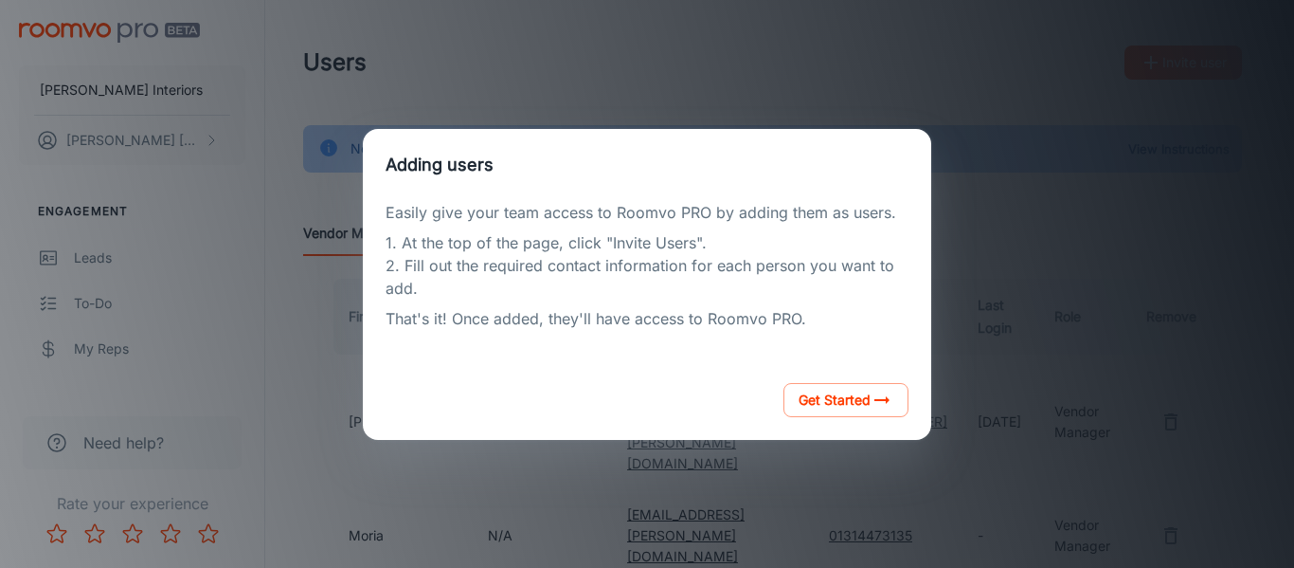
click at [578, 450] on div "Adding users Easily give your team access to Roomvo PRO by adding them as users…" at bounding box center [647, 284] width 1249 height 522
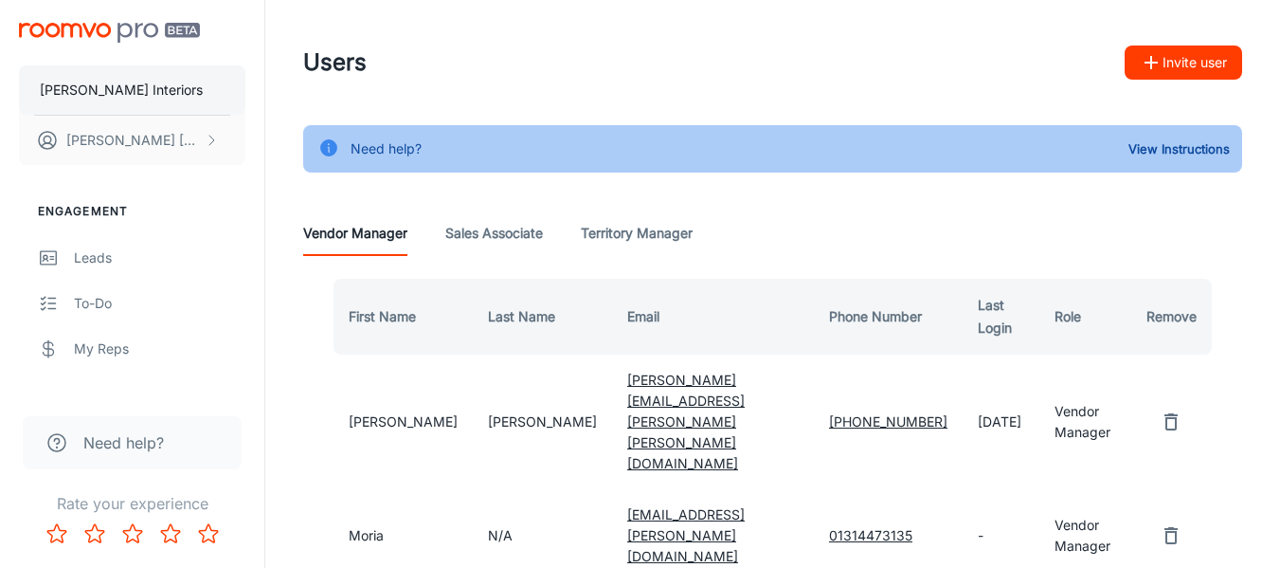
click at [172, 92] on p "[PERSON_NAME] Interiors" at bounding box center [121, 90] width 163 height 21
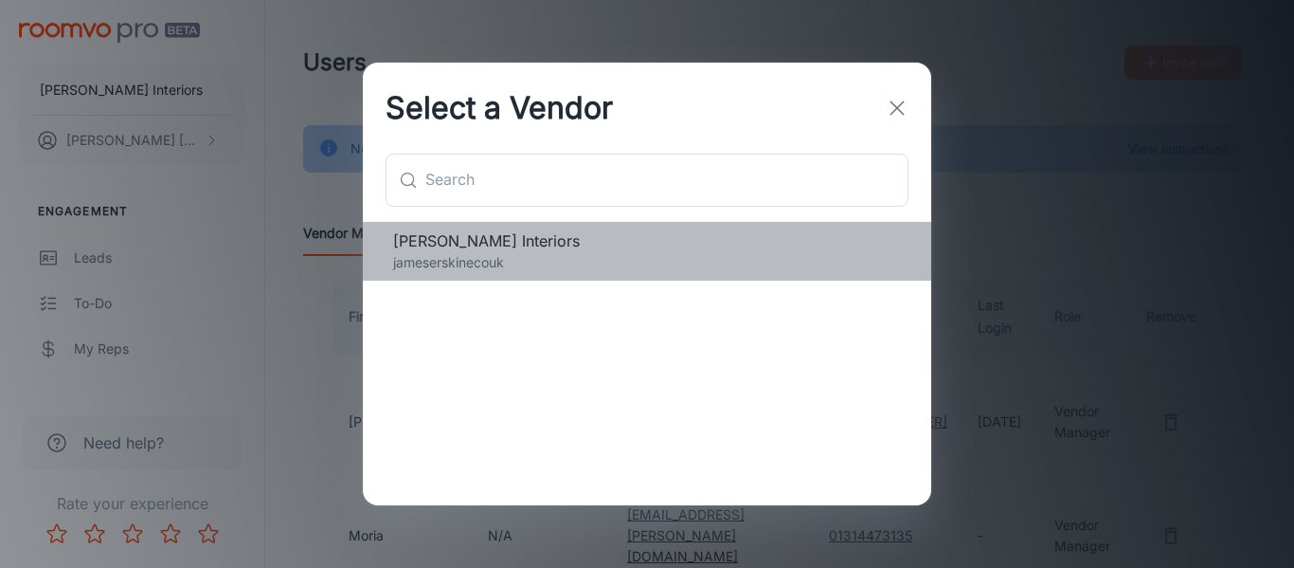
click at [438, 256] on p "jameserskinecouk" at bounding box center [647, 262] width 508 height 21
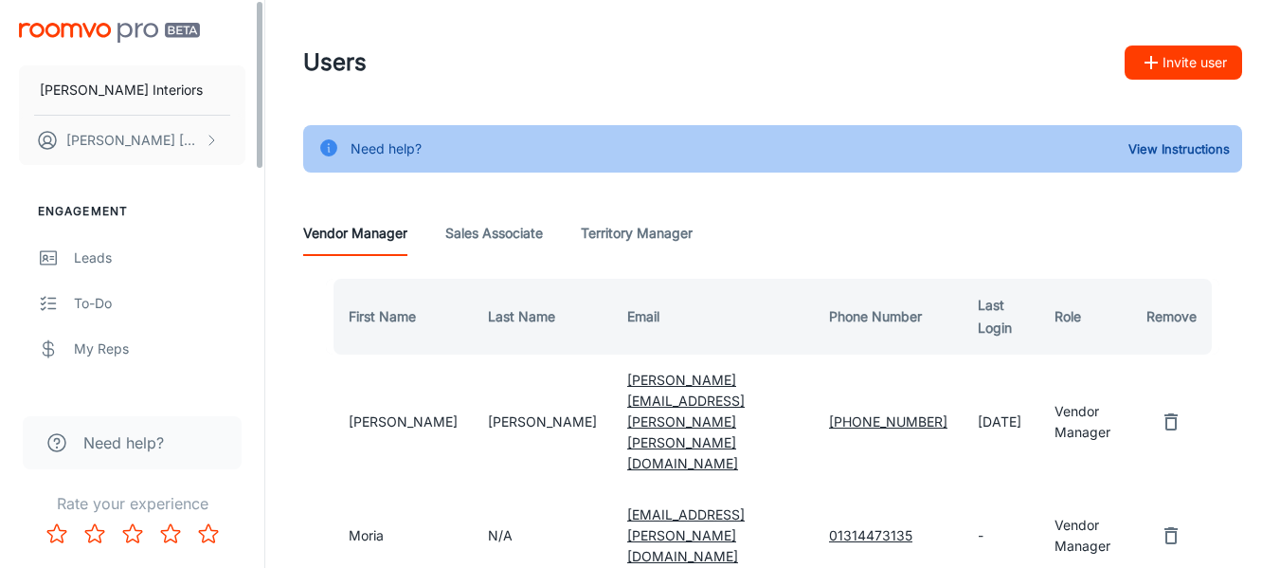
click at [149, 24] on img "scrollable content" at bounding box center [109, 33] width 181 height 20
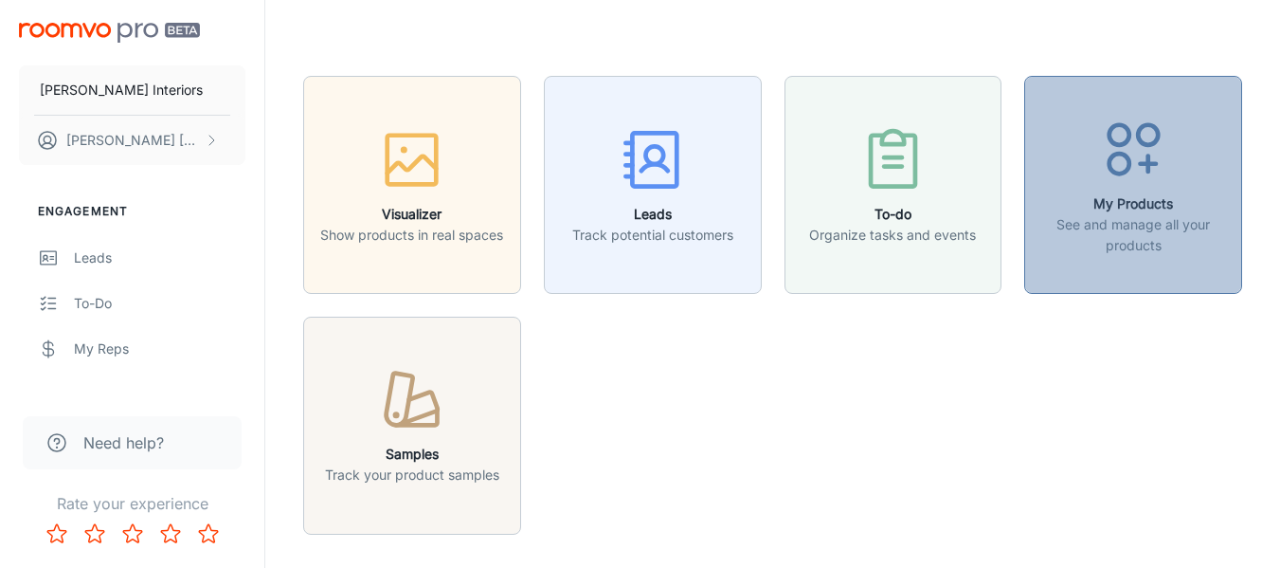
click at [1095, 226] on p "See and manage all your products" at bounding box center [1133, 235] width 193 height 42
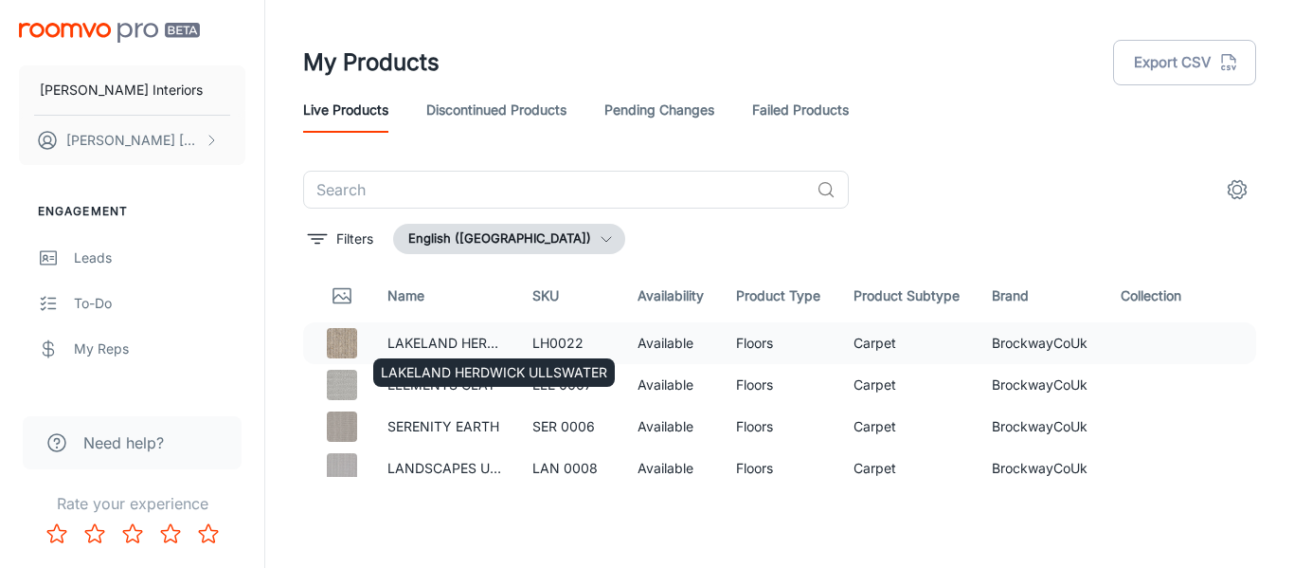
click at [492, 341] on p "LAKELAND HERDWICK ULLSWATER" at bounding box center [445, 343] width 115 height 21
click at [342, 340] on img at bounding box center [342, 343] width 30 height 30
click at [569, 337] on td "LH0022" at bounding box center [569, 343] width 105 height 42
click at [822, 343] on td "Floors" at bounding box center [779, 343] width 117 height 42
click at [977, 340] on td "BrockwayCoUk" at bounding box center [1041, 343] width 129 height 42
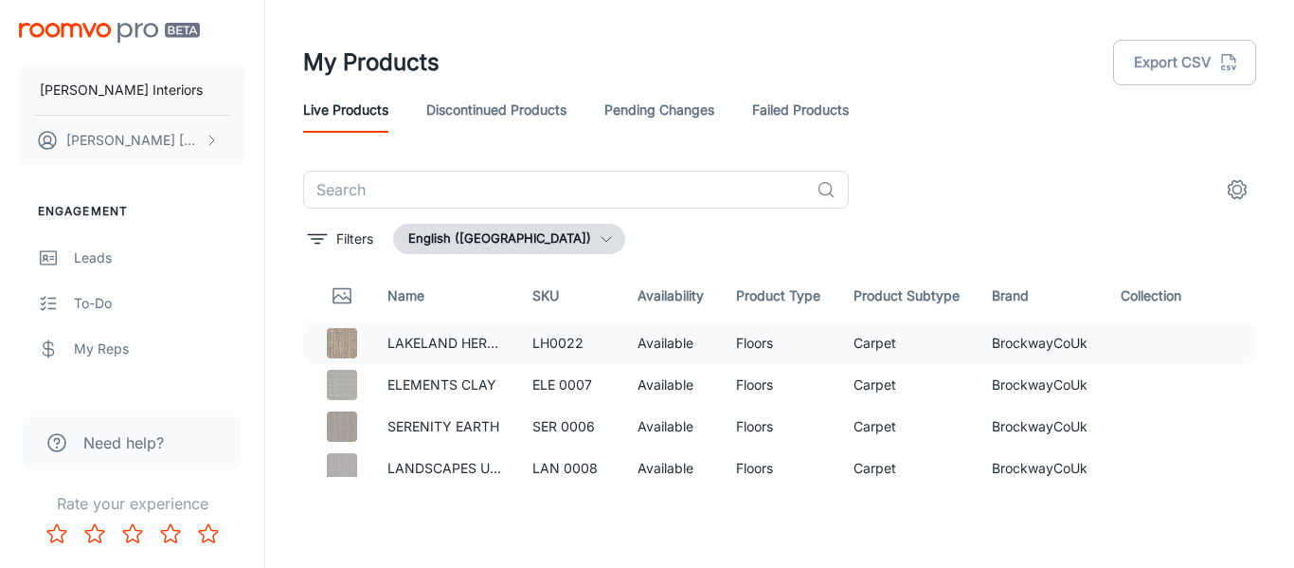
click at [1081, 346] on td "BrockwayCoUk" at bounding box center [1041, 343] width 129 height 42
